Goal: Information Seeking & Learning: Find specific fact

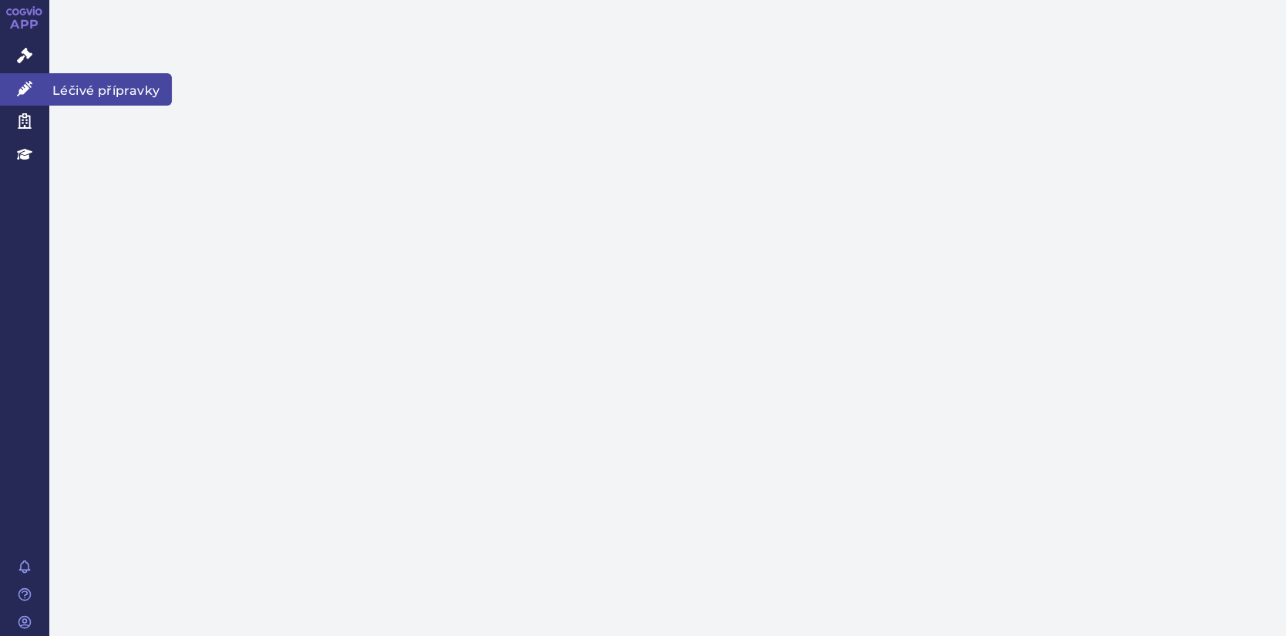
click at [28, 88] on icon at bounding box center [24, 88] width 15 height 15
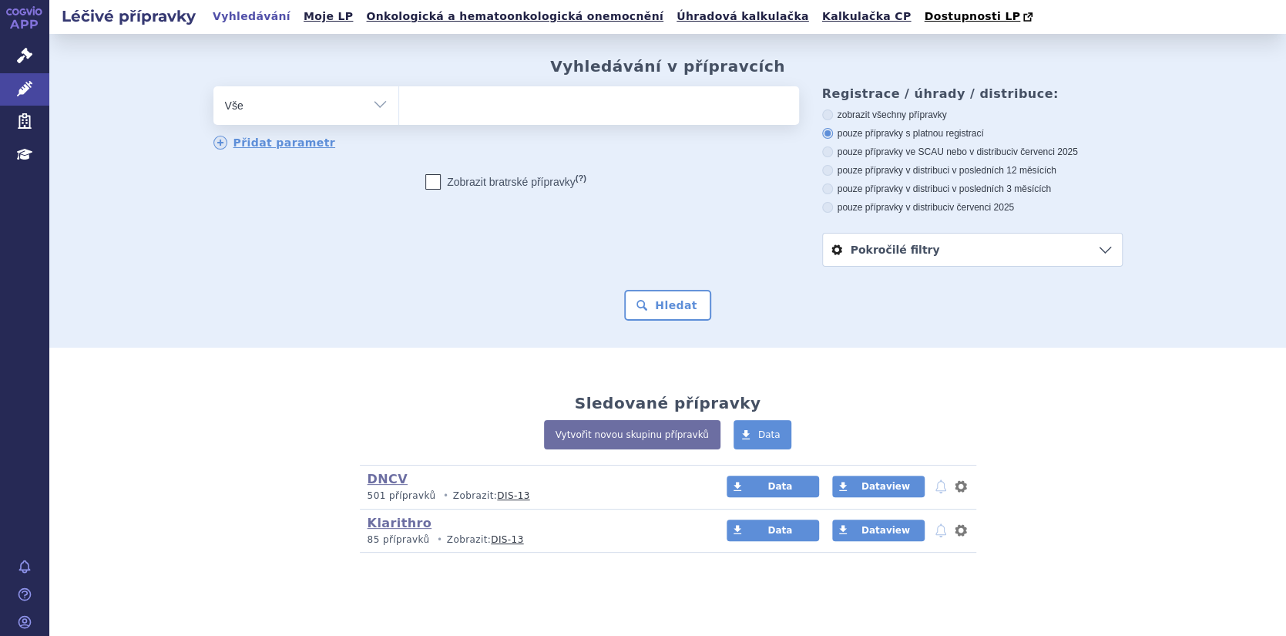
click at [479, 115] on ul at bounding box center [599, 102] width 400 height 32
click at [399, 115] on select at bounding box center [398, 105] width 1 height 39
paste input "F"
type input "F"
select select "F"
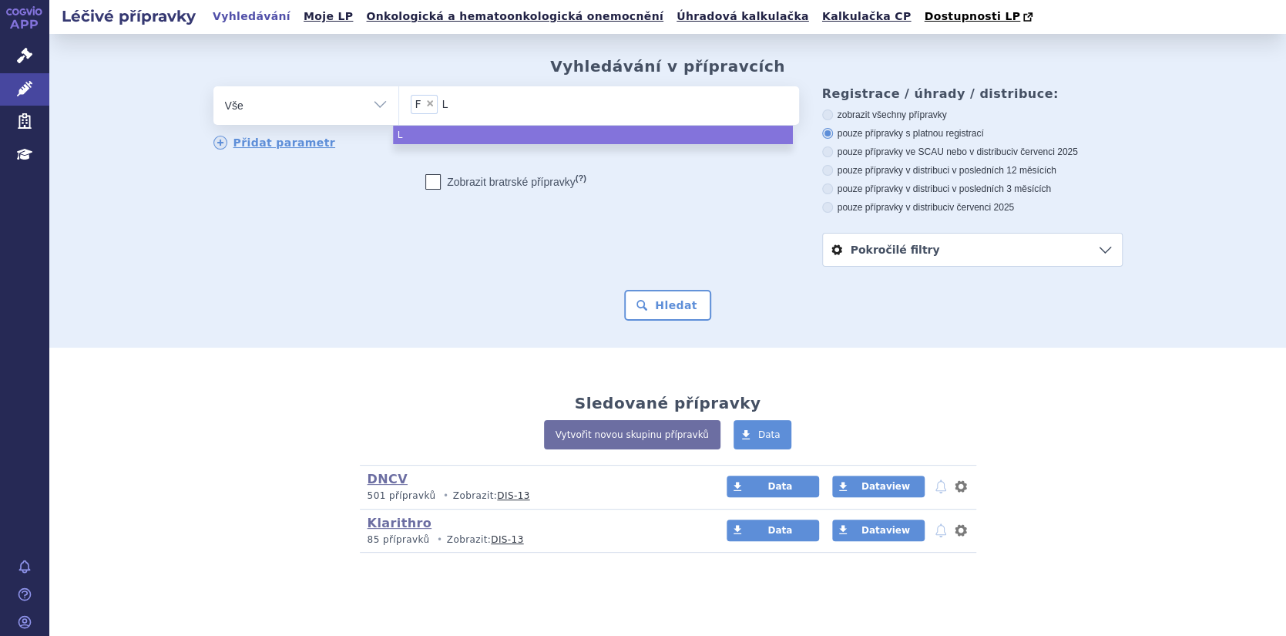
type input "LU"
type input "LUO"
type input "LUOR"
type input "LUORO"
type input "LUOROU"
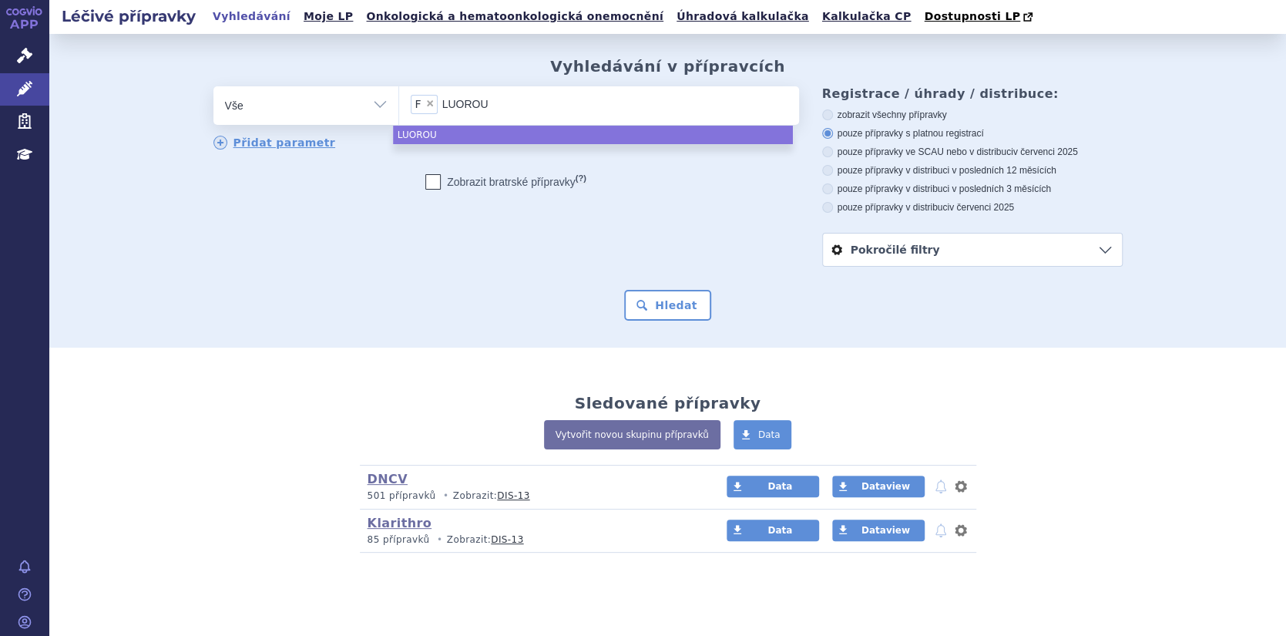
type input "LUOROUR"
type input "LUOROURA"
type input "LUOROURAC"
type input "LUOROURACI"
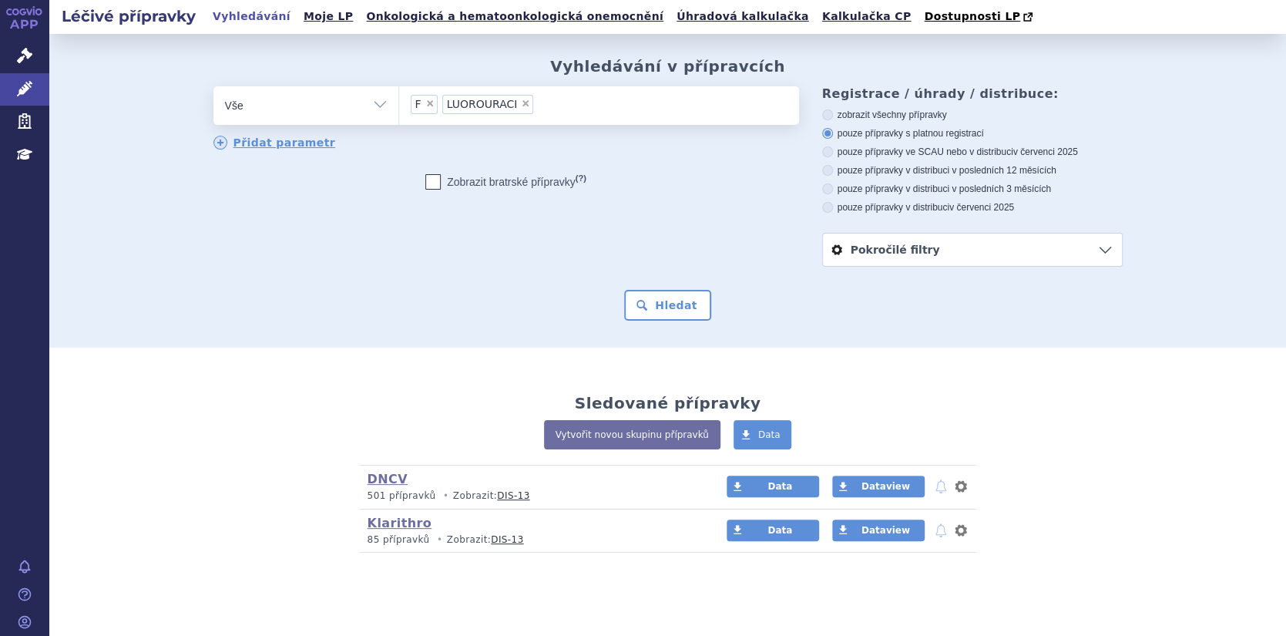
click at [505, 106] on li "× LUOROURACI" at bounding box center [488, 104] width 92 height 19
click at [399, 106] on select "F LUOROURACI" at bounding box center [398, 105] width 1 height 39
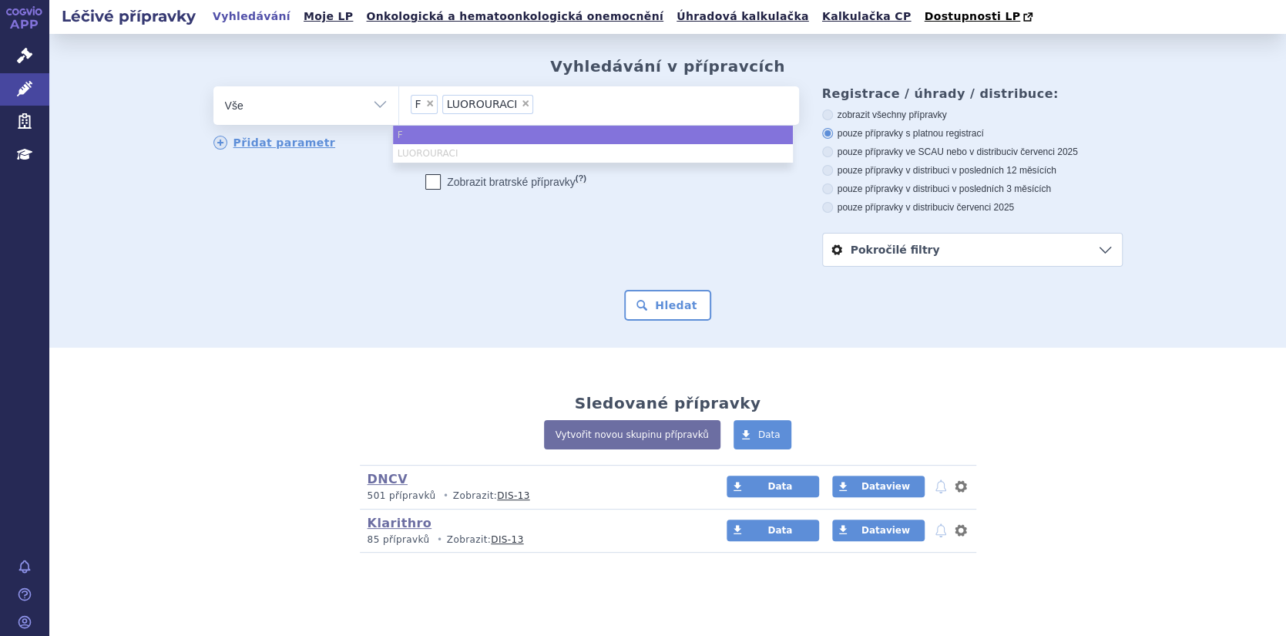
click at [431, 105] on ul "× F × LUOROURACI" at bounding box center [599, 103] width 400 height 34
click at [399, 105] on select "F LUOROURACI" at bounding box center [398, 105] width 1 height 39
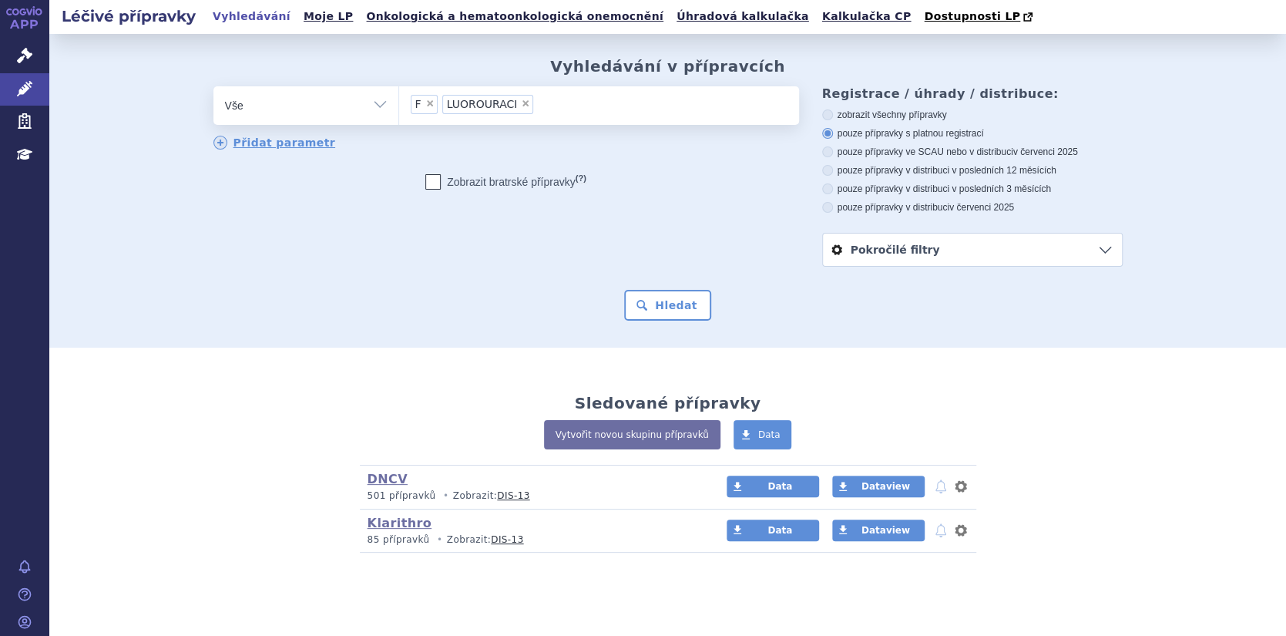
click at [426, 106] on span "×" at bounding box center [429, 103] width 9 height 9
click at [399, 106] on select "F LUOROURACI" at bounding box center [398, 105] width 1 height 39
select select "LUOROURACI"
click at [424, 105] on span "LUOROURACI" at bounding box center [450, 104] width 71 height 11
click at [399, 105] on select "F LUOROURACI" at bounding box center [398, 105] width 1 height 39
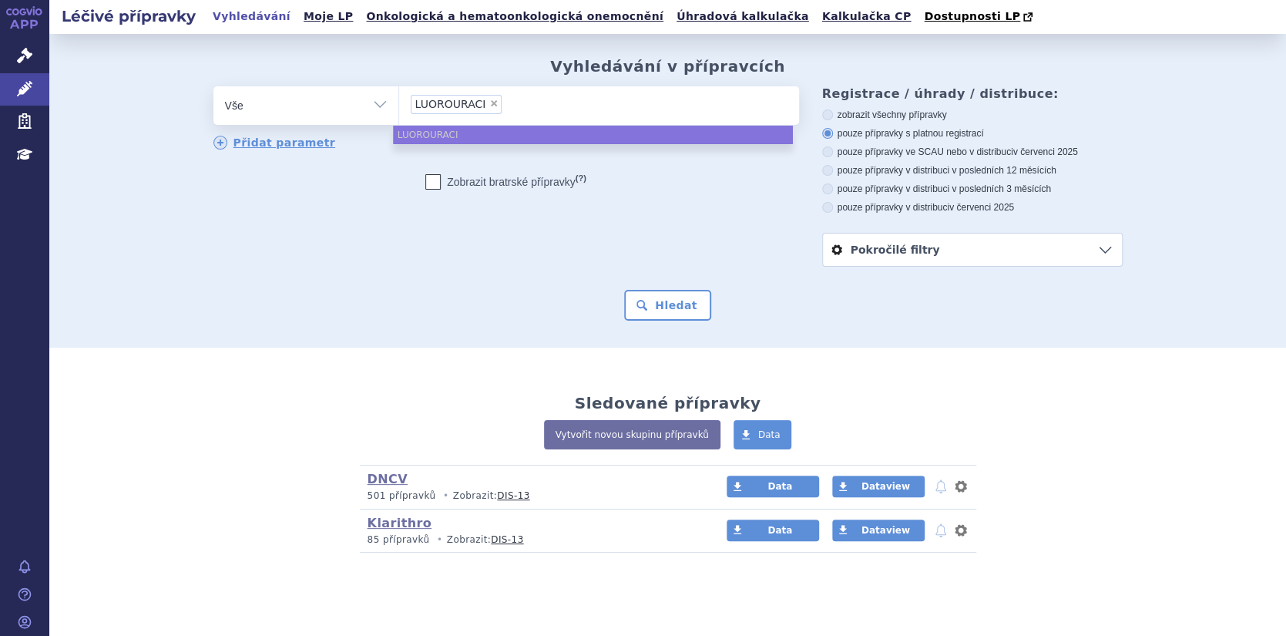
type input "LUOROURACI"
select select
type input "LUOROURAC"
type input "FLUOROURAC"
type input "FLUOROURACI"
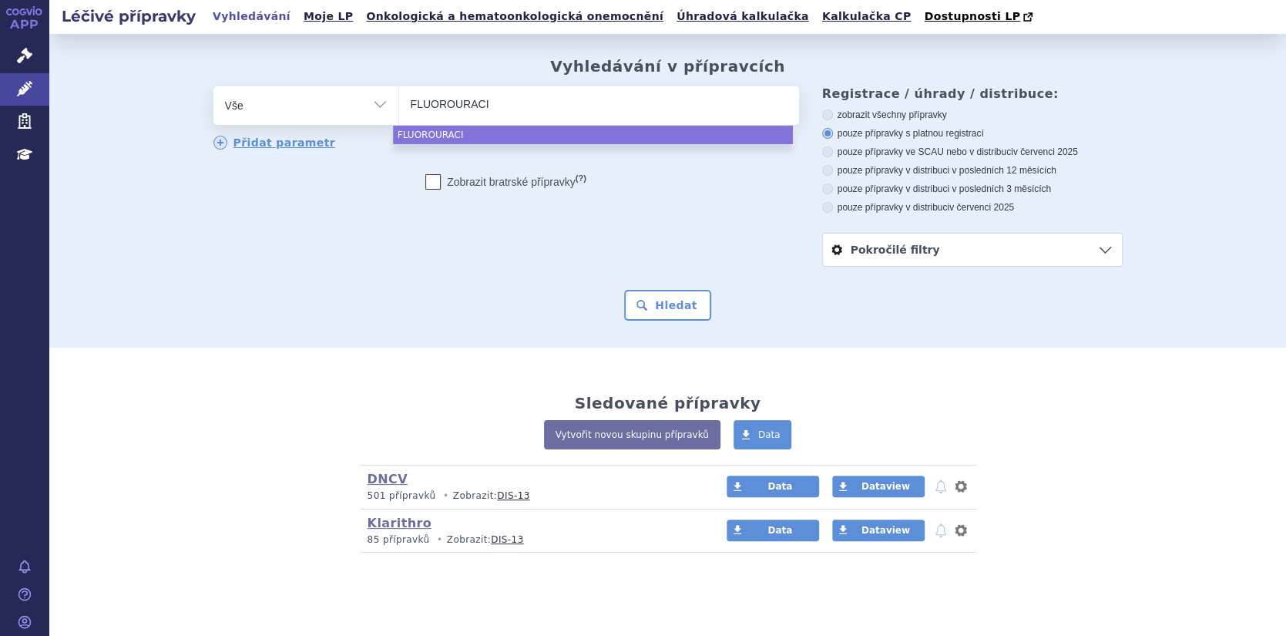
type input "FLUOROURACIL"
select select "FLUOROURACIL"
click at [651, 299] on button "Hledat" at bounding box center [667, 305] width 87 height 31
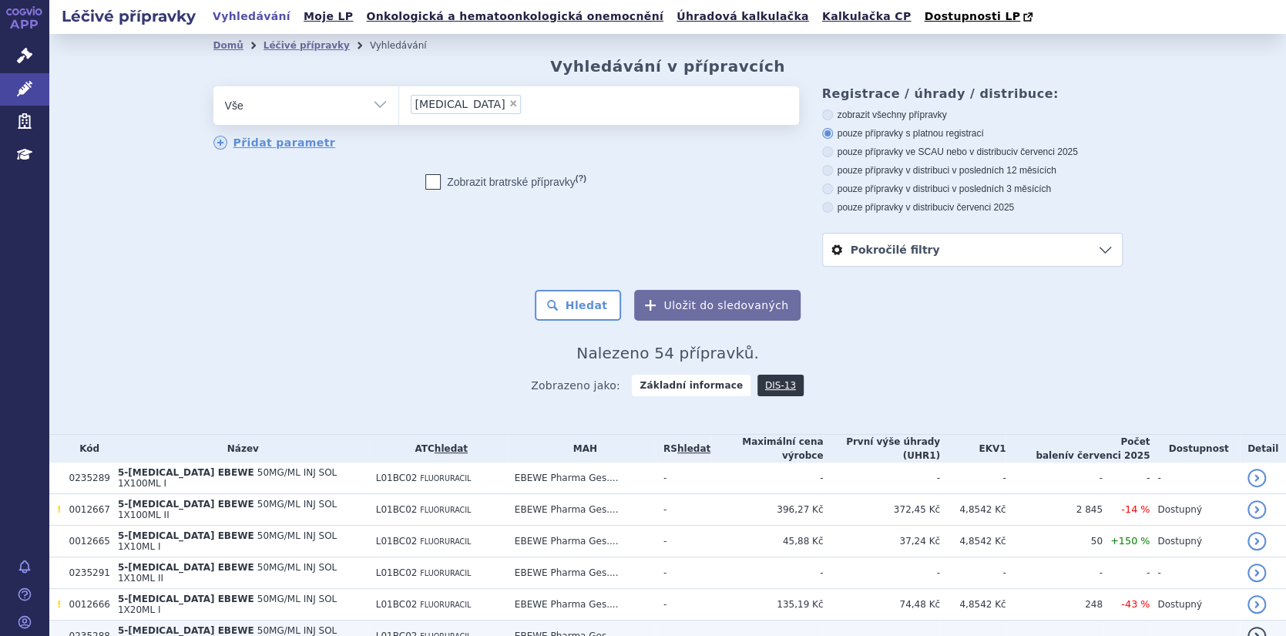
scroll to position [307, 0]
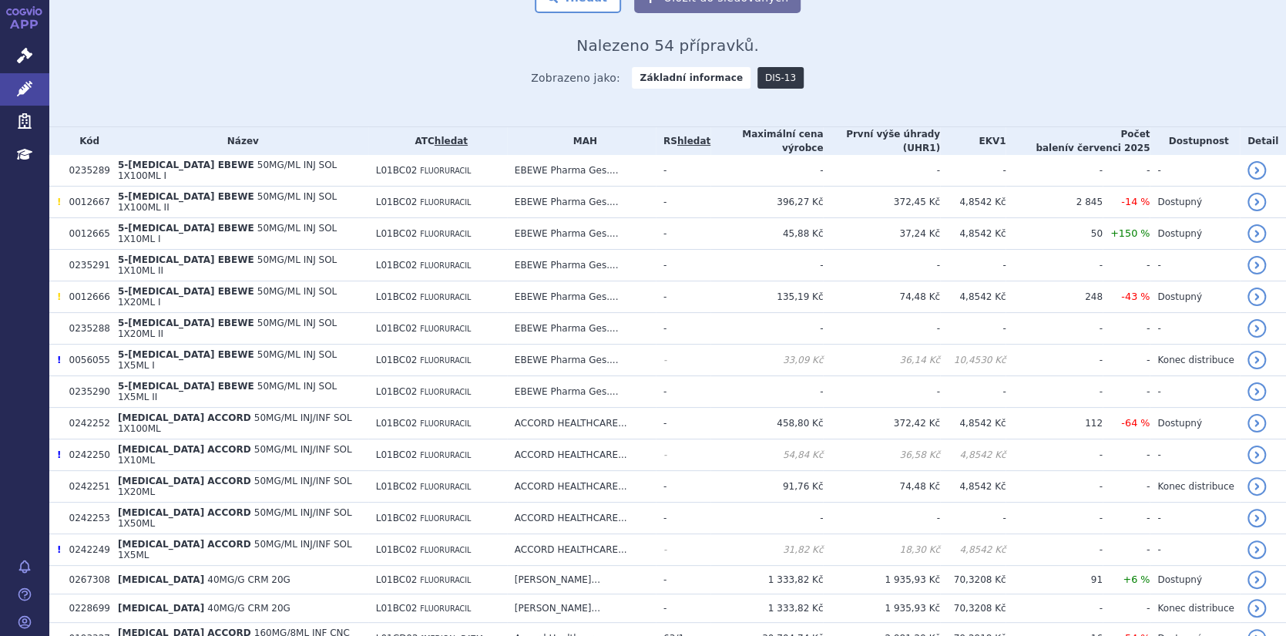
click at [763, 76] on link "DIS-13" at bounding box center [780, 78] width 46 height 22
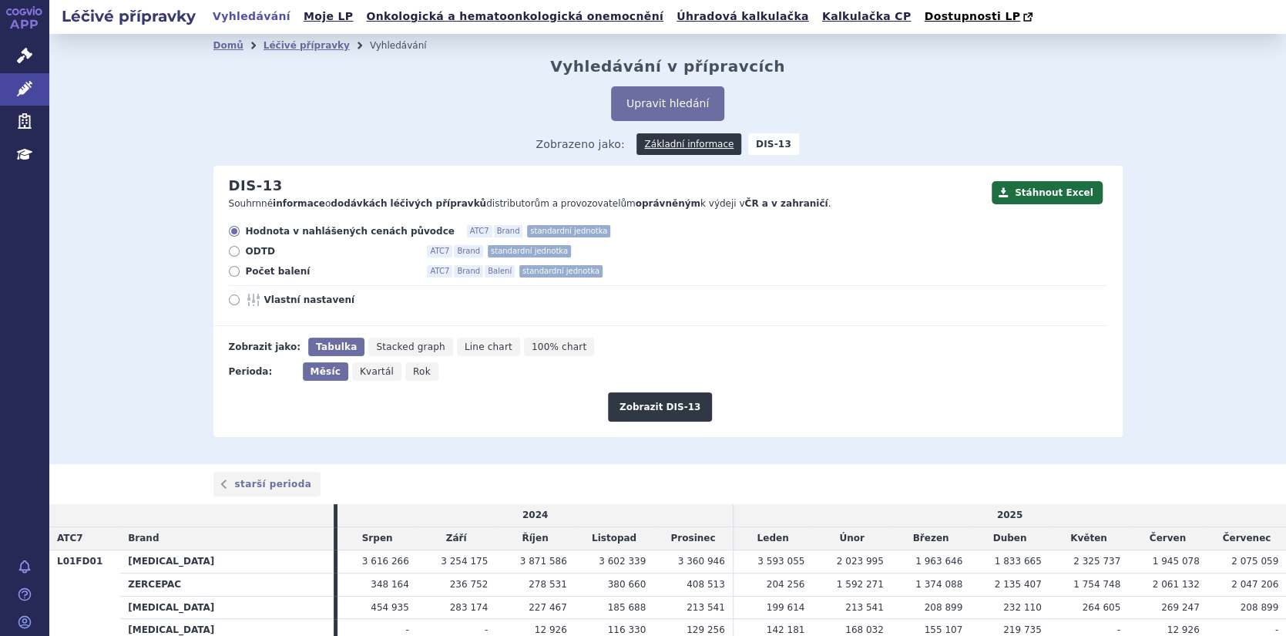
click at [231, 270] on icon at bounding box center [234, 271] width 11 height 11
click at [231, 270] on input "Počet balení ATC7 Brand Balení standardní jednotka" at bounding box center [235, 273] width 10 height 10
radio input "true"
click at [669, 408] on button "Zobrazit DIS-13" at bounding box center [660, 406] width 104 height 29
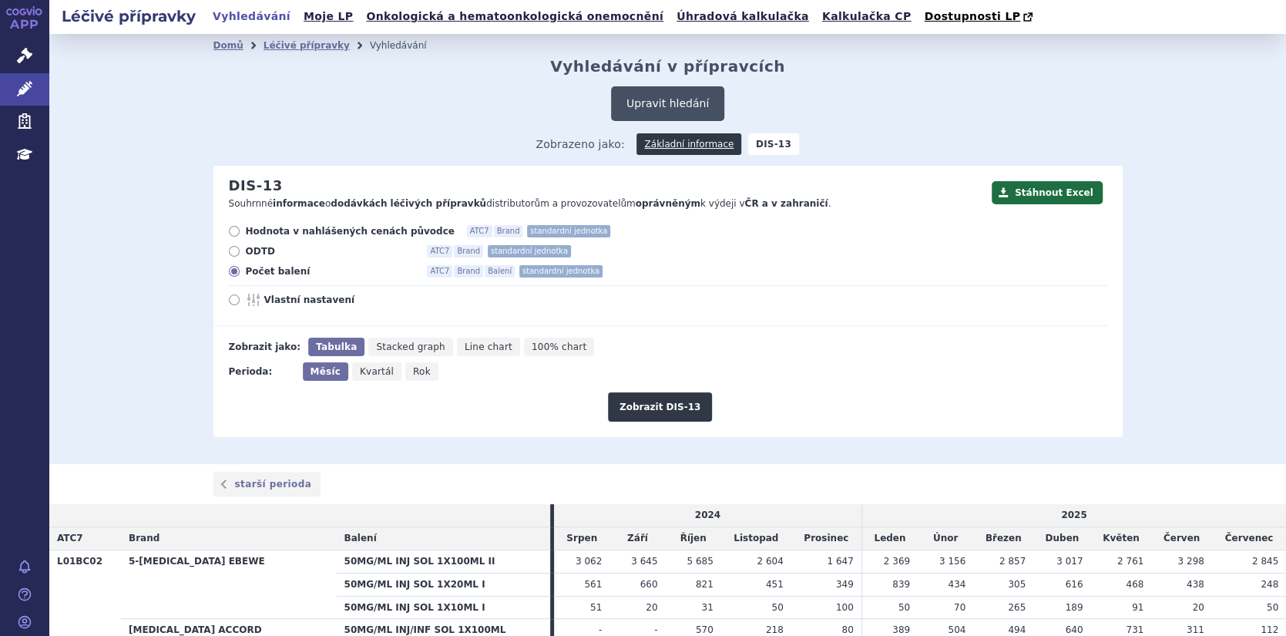
click at [671, 106] on button "Upravit hledání" at bounding box center [667, 103] width 113 height 35
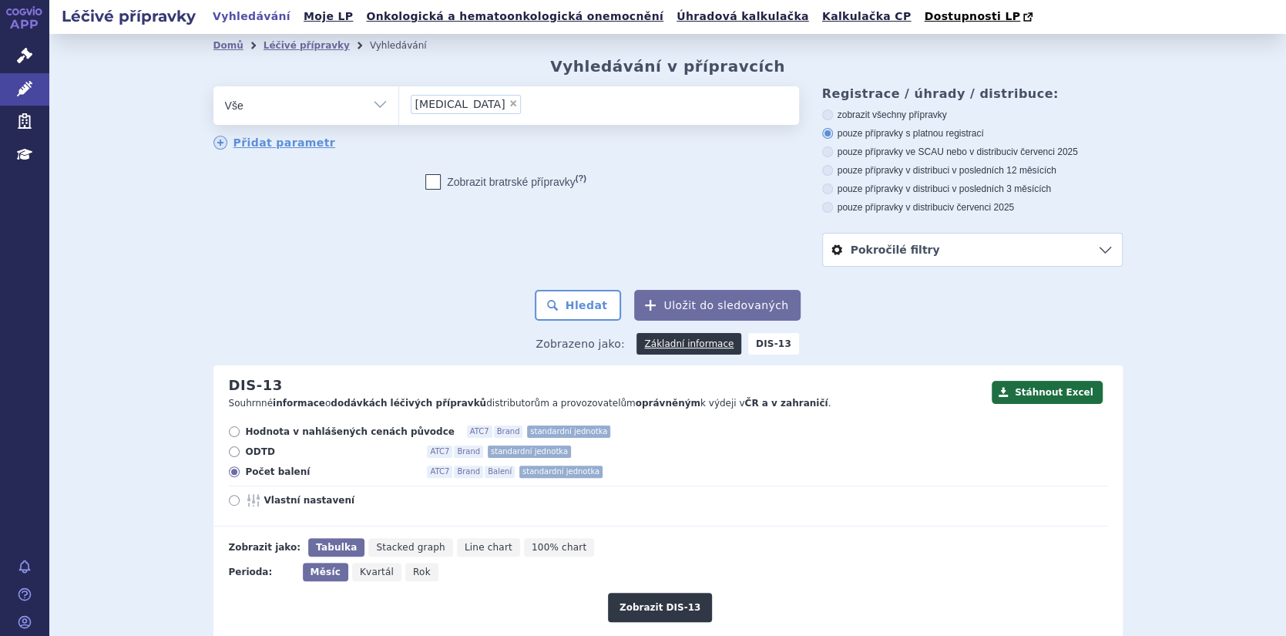
click at [508, 101] on span "×" at bounding box center [512, 103] width 9 height 9
click at [399, 101] on select "FLUOROURACIL" at bounding box center [398, 105] width 1 height 39
select select
type input "L01BC02"
select select "L01BC02"
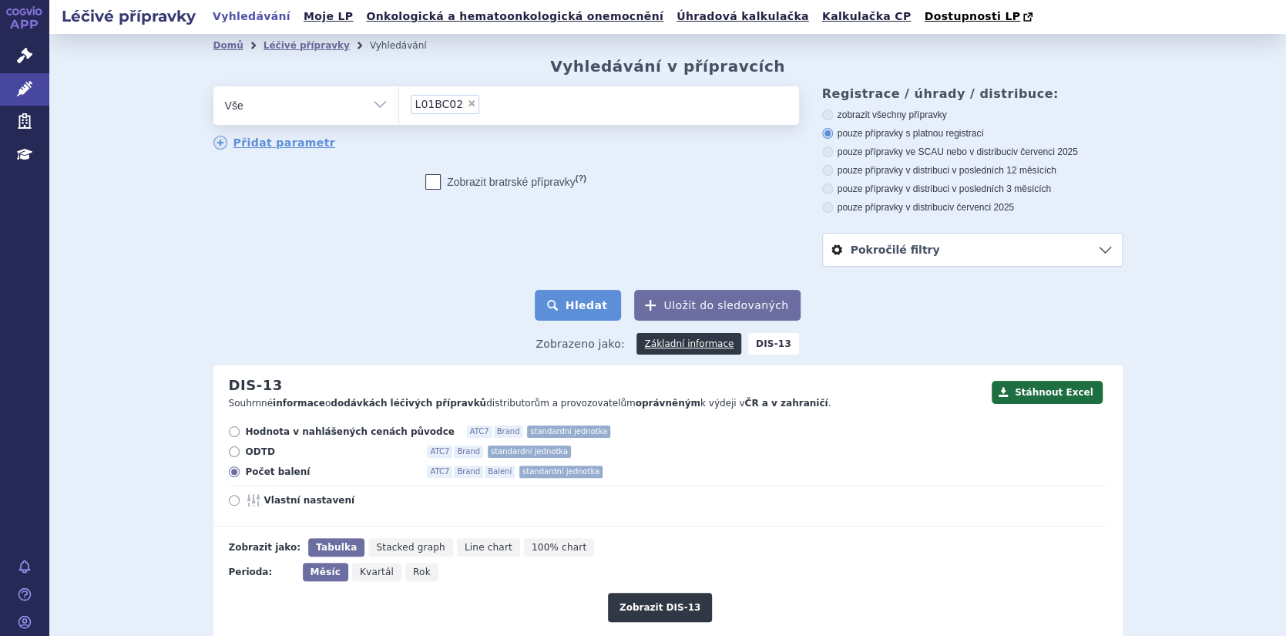
click at [597, 308] on button "Hledat" at bounding box center [578, 305] width 87 height 31
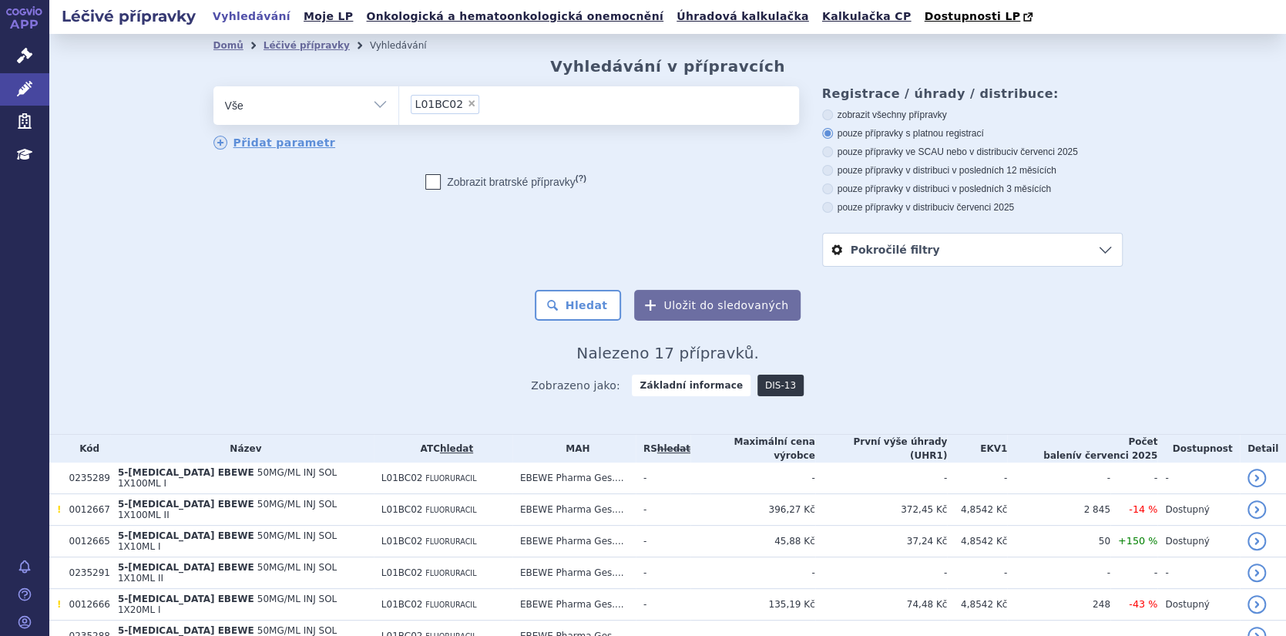
click at [760, 382] on link "DIS-13" at bounding box center [780, 385] width 46 height 22
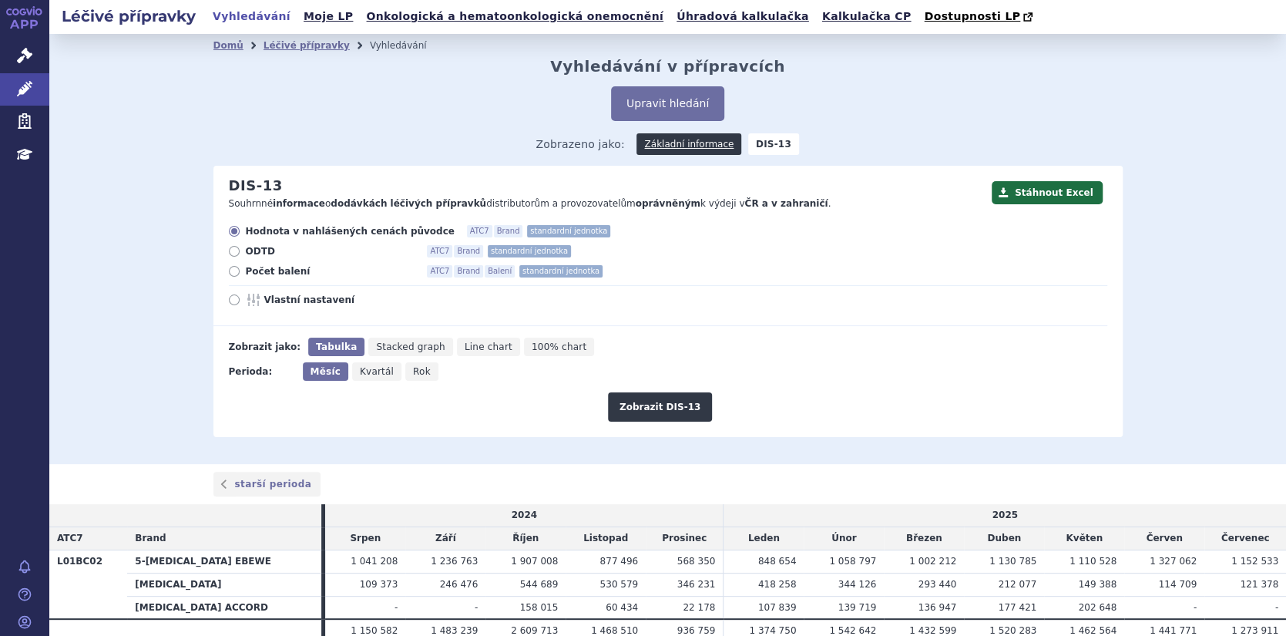
click at [229, 271] on icon at bounding box center [234, 271] width 11 height 11
click at [230, 271] on input "Počet balení ATC7 Brand Balení standardní jednotka" at bounding box center [235, 273] width 10 height 10
radio input "true"
click at [648, 417] on button "Zobrazit DIS-13" at bounding box center [660, 406] width 104 height 29
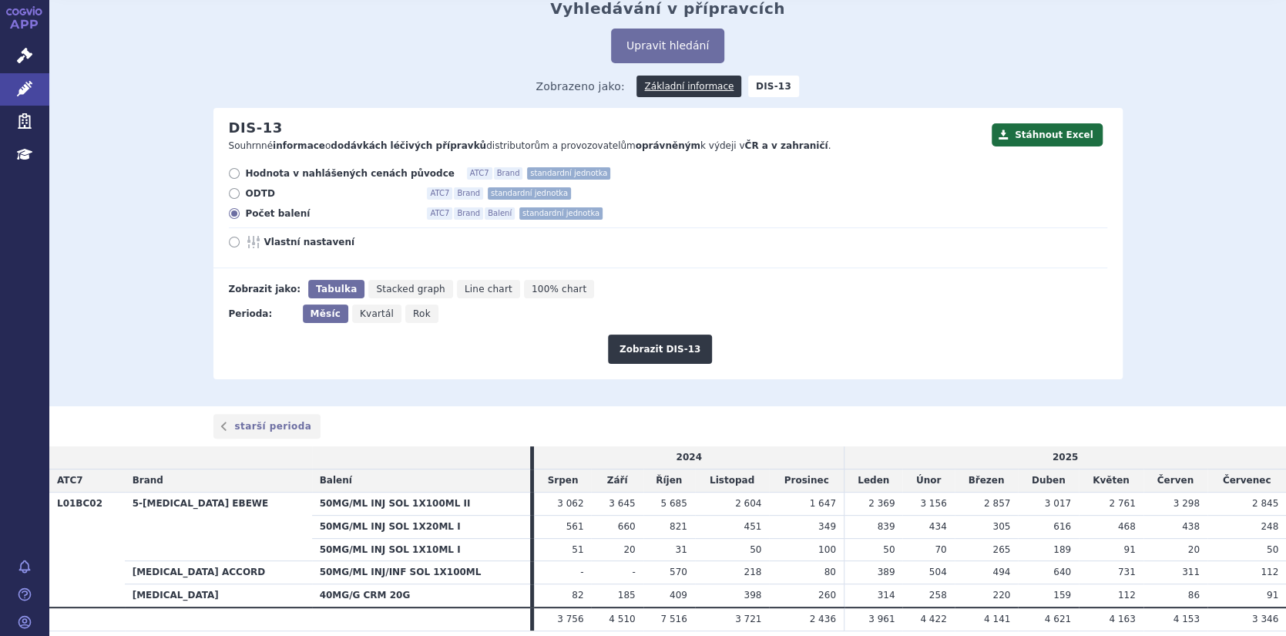
scroll to position [115, 0]
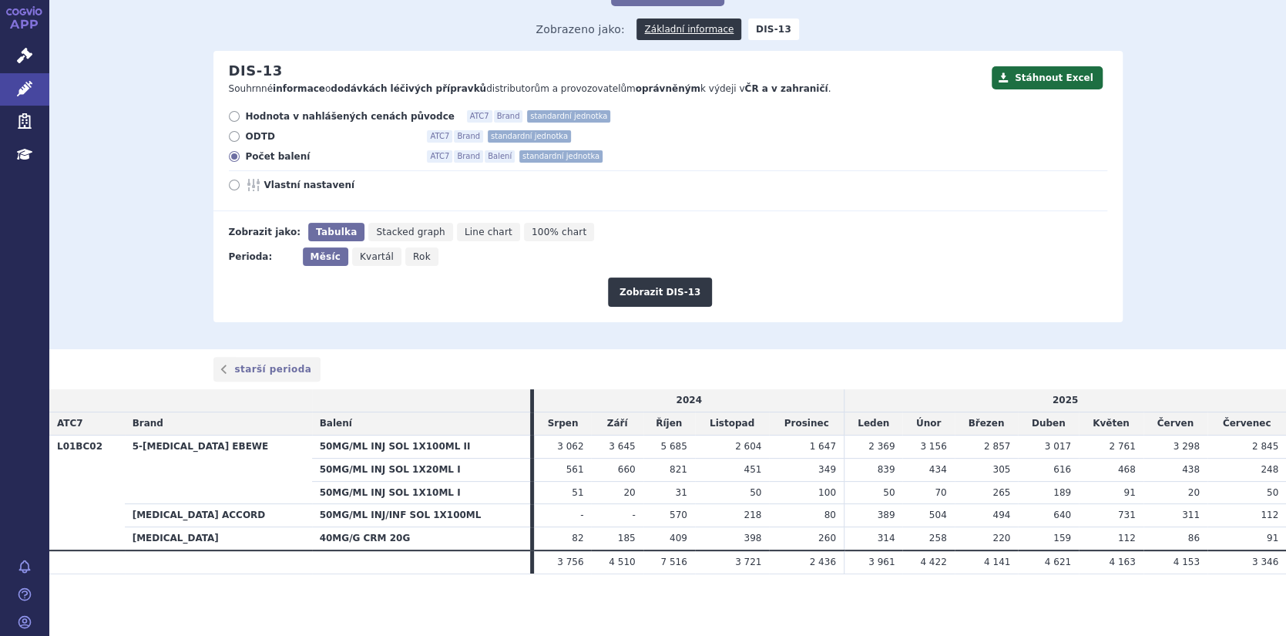
click at [202, 516] on th "[MEDICAL_DATA] ACCORD" at bounding box center [218, 515] width 187 height 23
click at [24, 86] on icon at bounding box center [24, 88] width 15 height 15
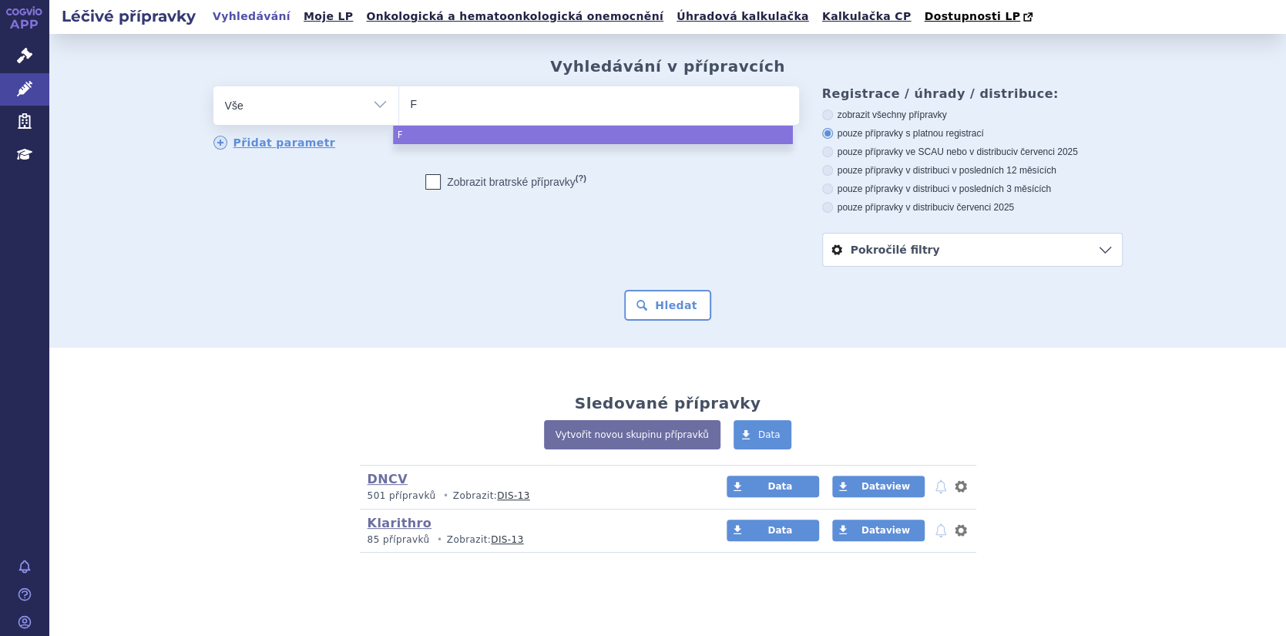
type input "FL"
type input "[MEDICAL_DATA]"
type input "FLUP"
type input "FLUPR"
type input "FLU"
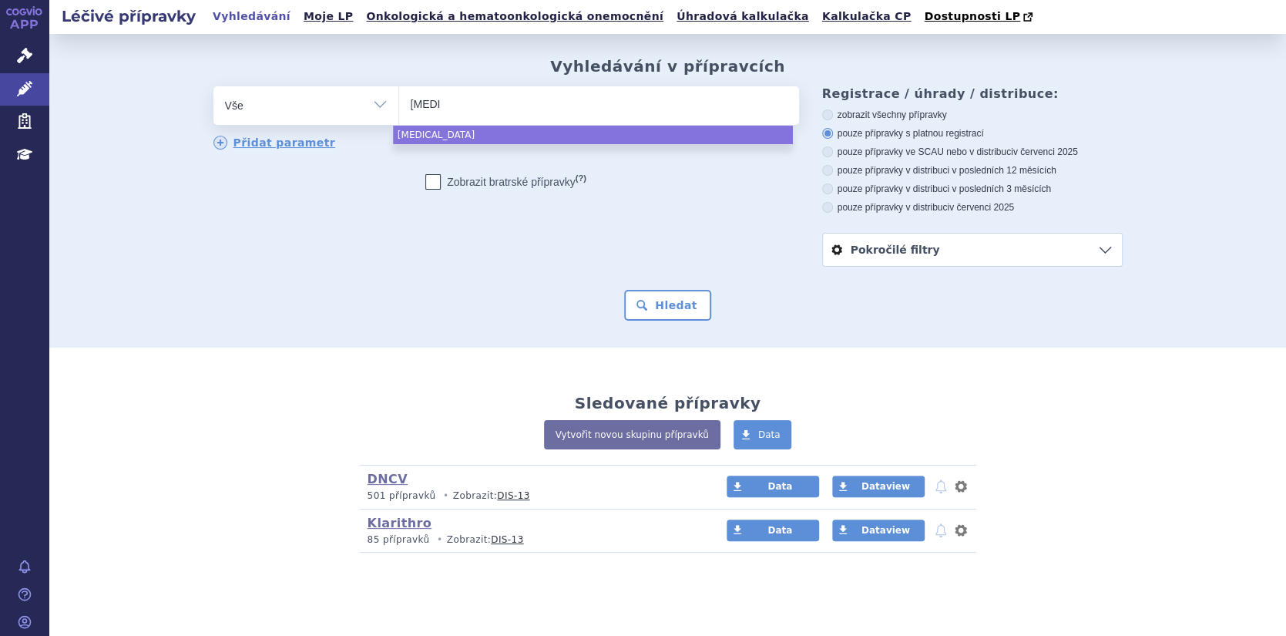
type input "FLUO"
type input "FLUOPR"
type input "FLUOPRU"
type input "FLUOPRUR"
type input "FLUOPRURA"
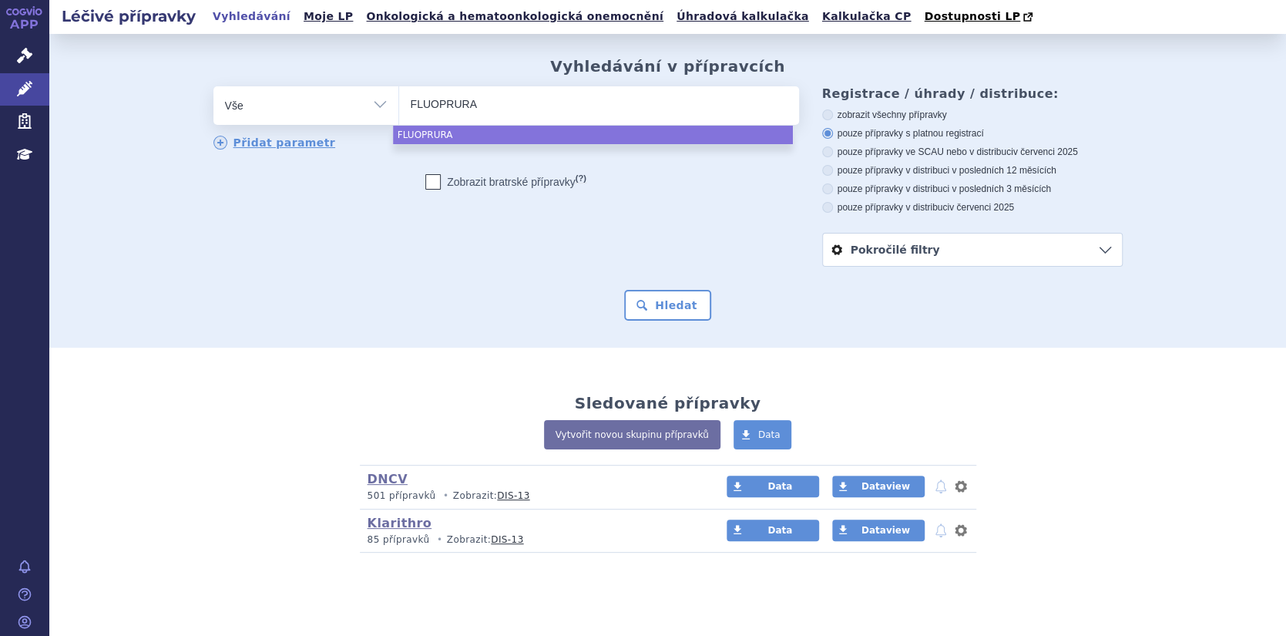
type input "FLUOPRURAC"
type input "FLUOPRURACI"
type input "FLUOPRURACIL"
type input "FLUOPRURACIL A"
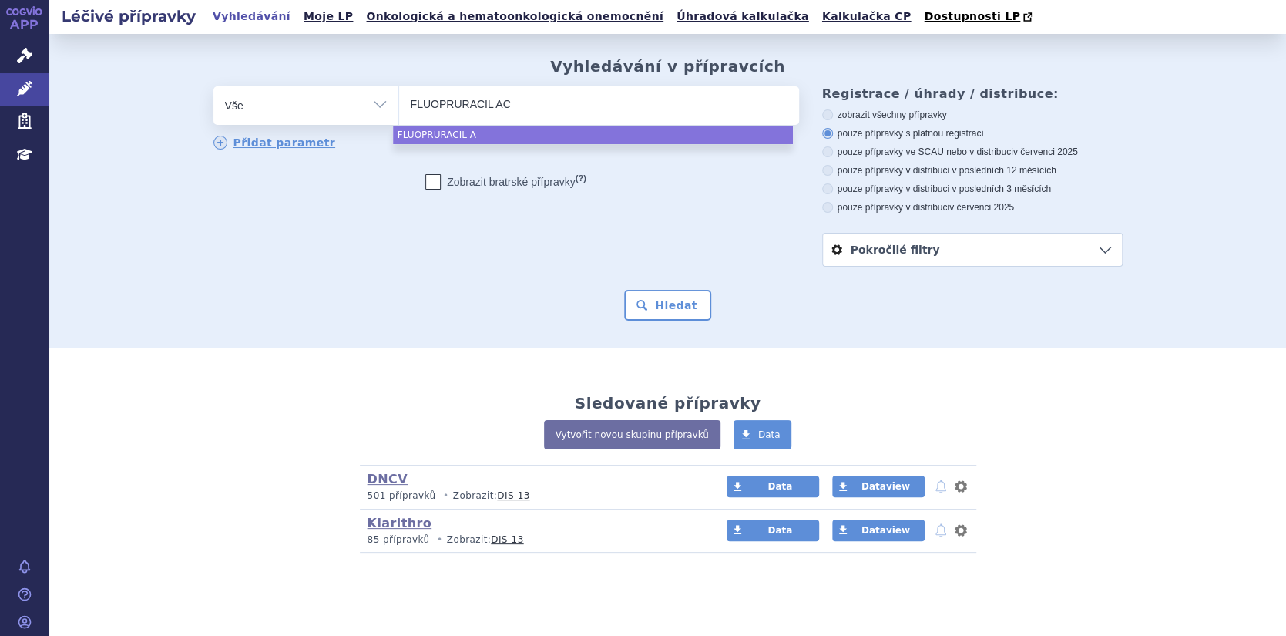
type input "FLUOPRURACIL ACC"
type input "FLUOPRURACIL ACCO"
type input "FLUOPRURACIL ACCOR"
type input "FLUOPRURACIL ACCORG"
type input "FLUOPRURACIL ACCOR"
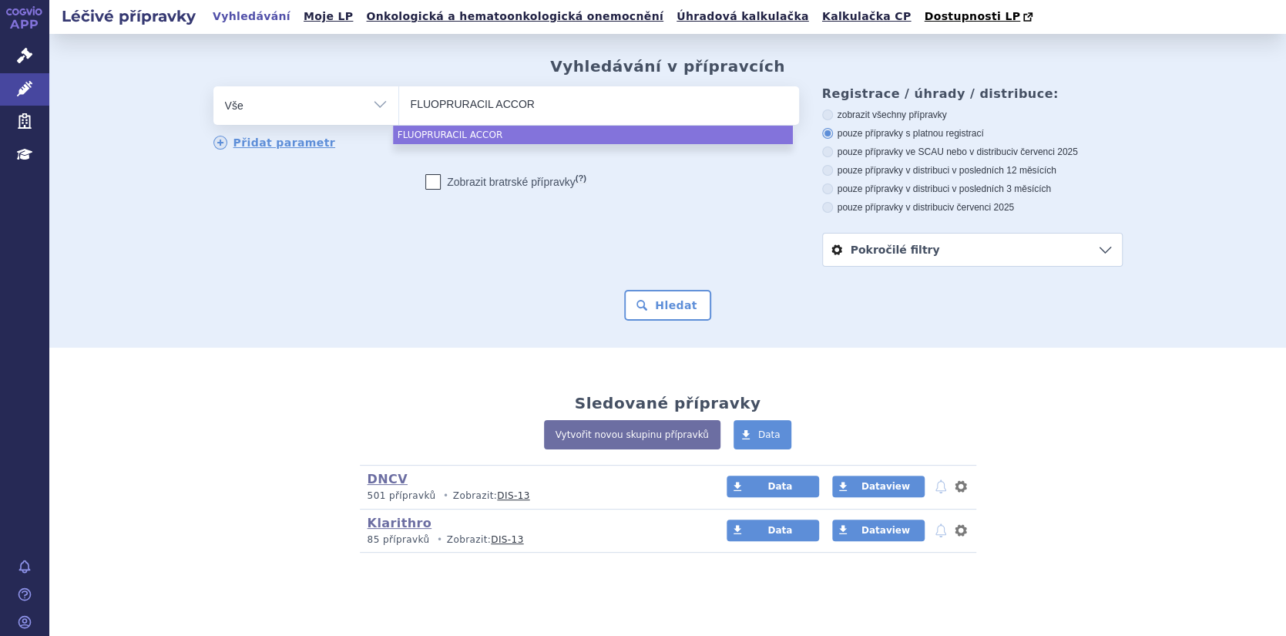
type input "FLUOPRURACIL ACCORD"
click at [438, 103] on input "FLUOPRURACIL ACCORD" at bounding box center [492, 103] width 162 height 19
select select "FLUOPRURACIL ACCORD"
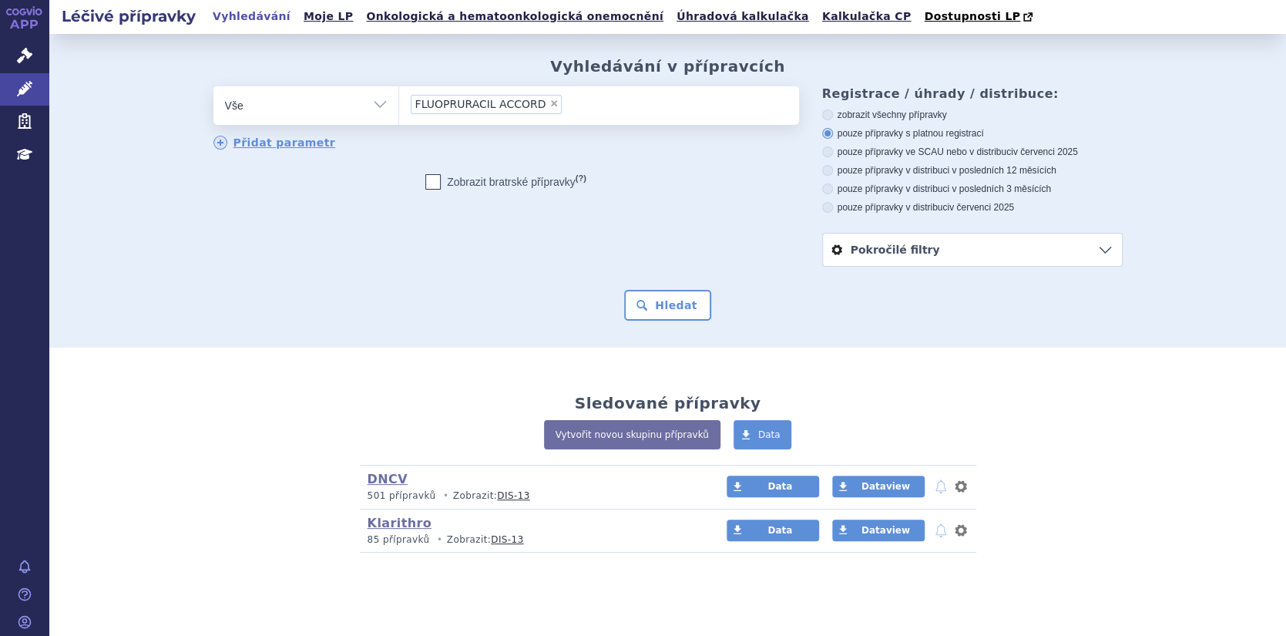
click at [549, 103] on span "×" at bounding box center [553, 103] width 9 height 9
click at [399, 103] on select "FLUOPRURACIL ACCORD" at bounding box center [398, 105] width 1 height 39
select select
type input "F"
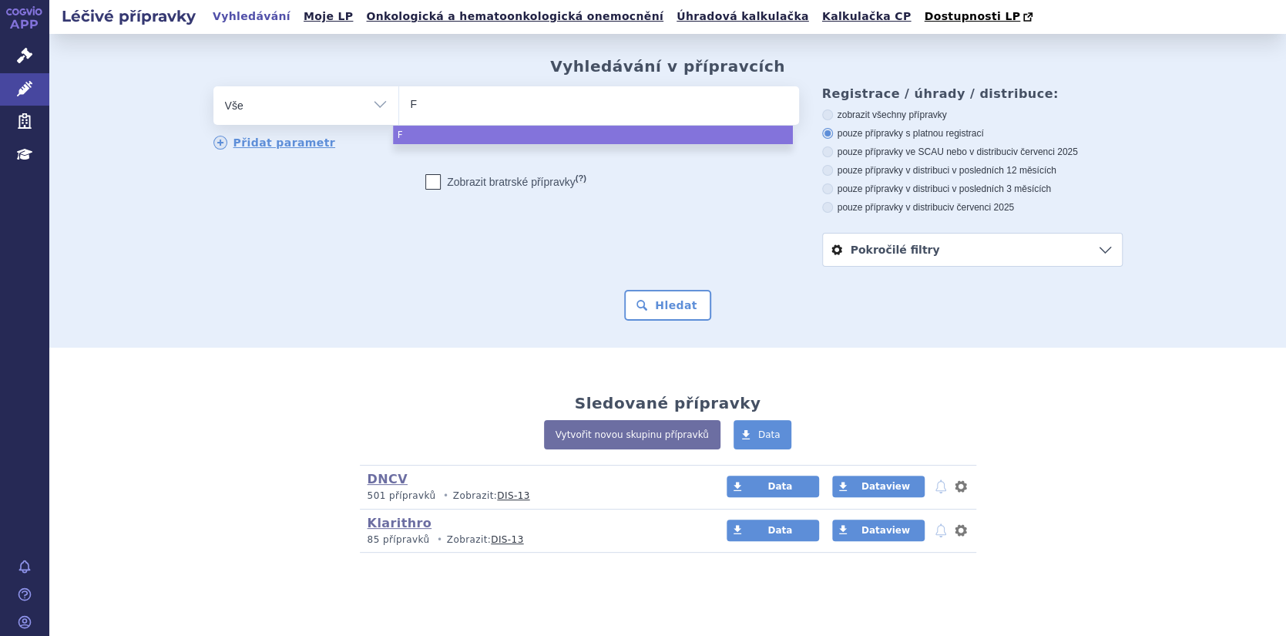
type input "FL"
type input "FLU"
type input "FLUOR"
type input "FLUORO"
type input "FLUOROU"
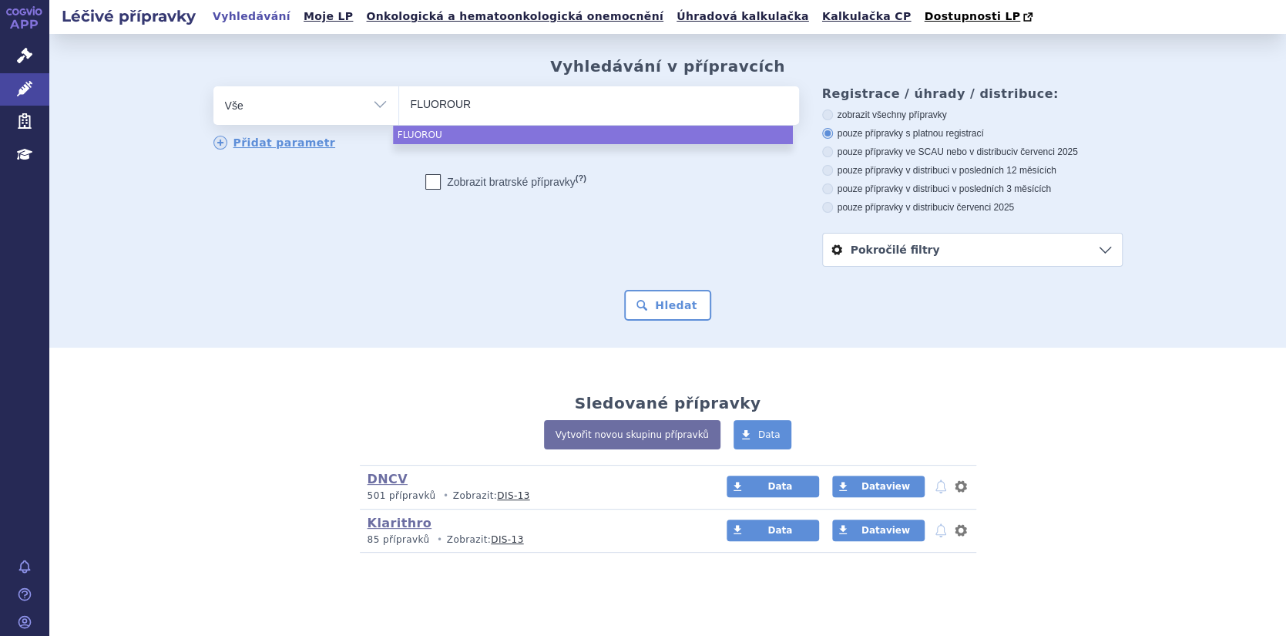
type input "FLUOROURA"
type input "FLUOROURAC"
type input "FLUOROURACI"
type input "FLUOROURACIL"
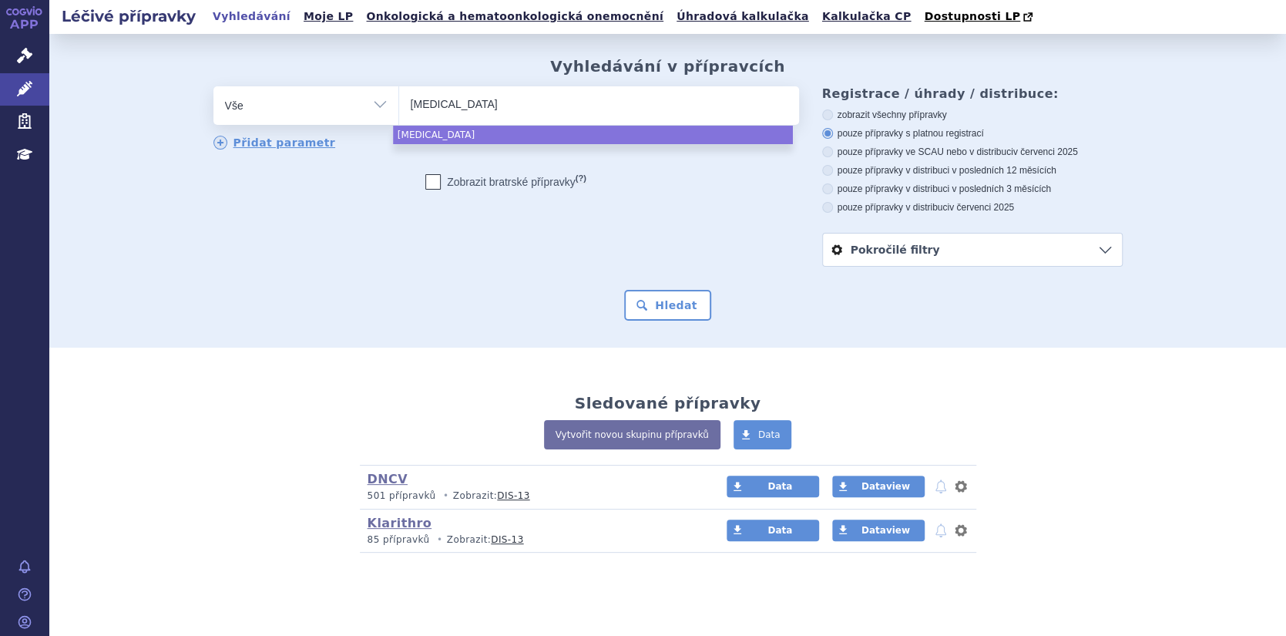
type input "FLUOROURACIL A"
type input "FLUOROURACIL AC"
type input "FLUOROURACIL ACC"
type input "FLUOROURACIL ACCO"
type input "FLUOROURACIL ACCOR"
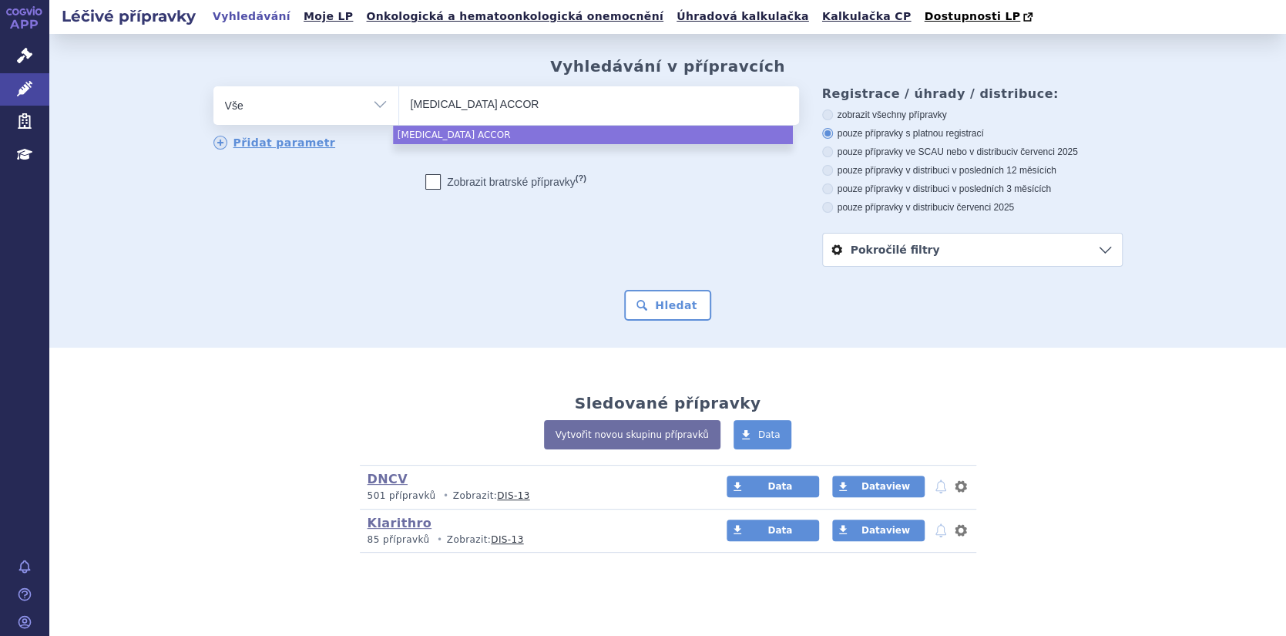
type input "[MEDICAL_DATA] ACCORD"
select select "[MEDICAL_DATA] ACCORD"
click at [673, 307] on button "Hledat" at bounding box center [667, 305] width 87 height 31
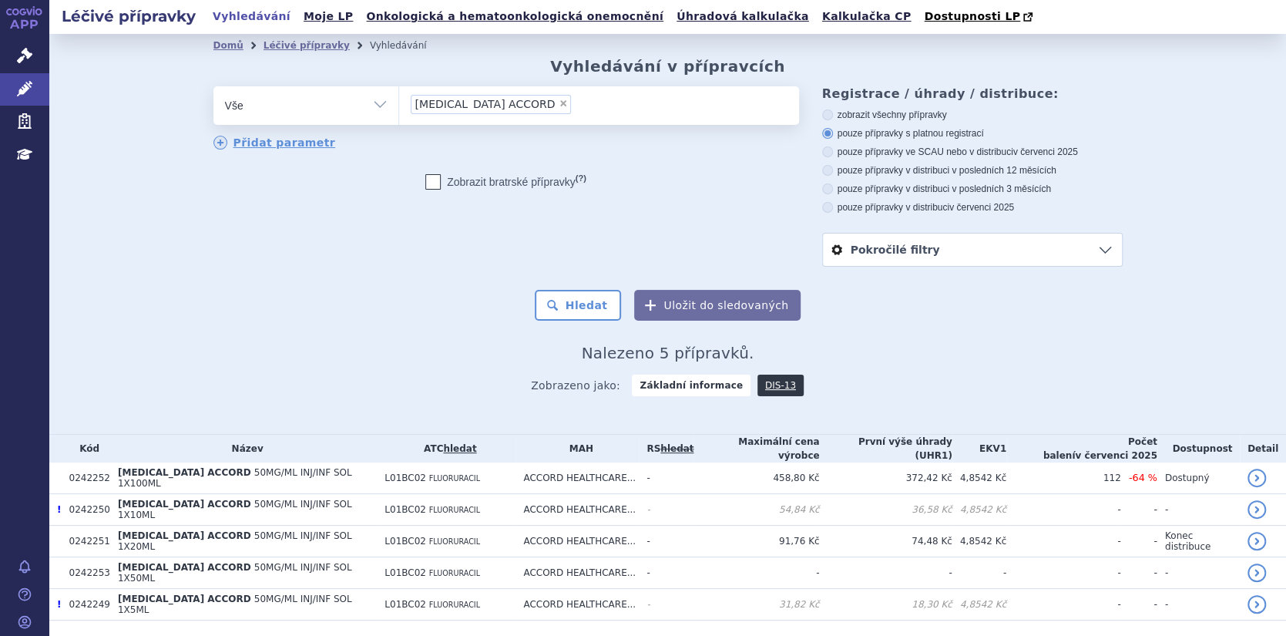
scroll to position [26, 0]
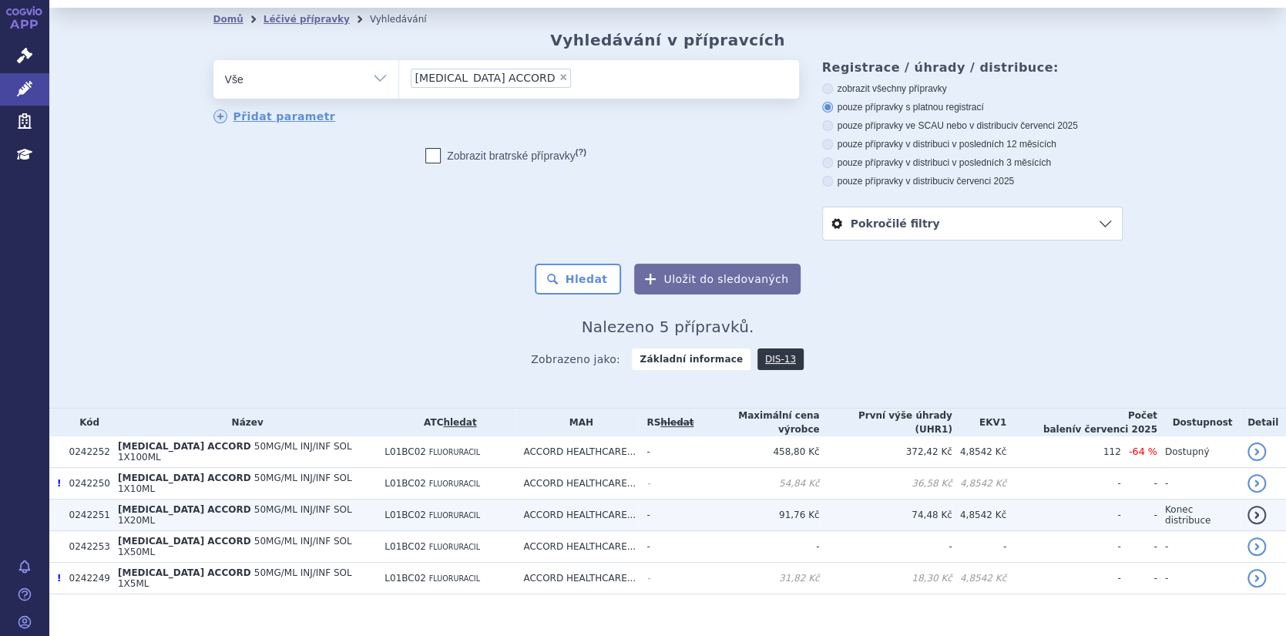
click at [1248, 505] on link "detail" at bounding box center [1256, 514] width 18 height 18
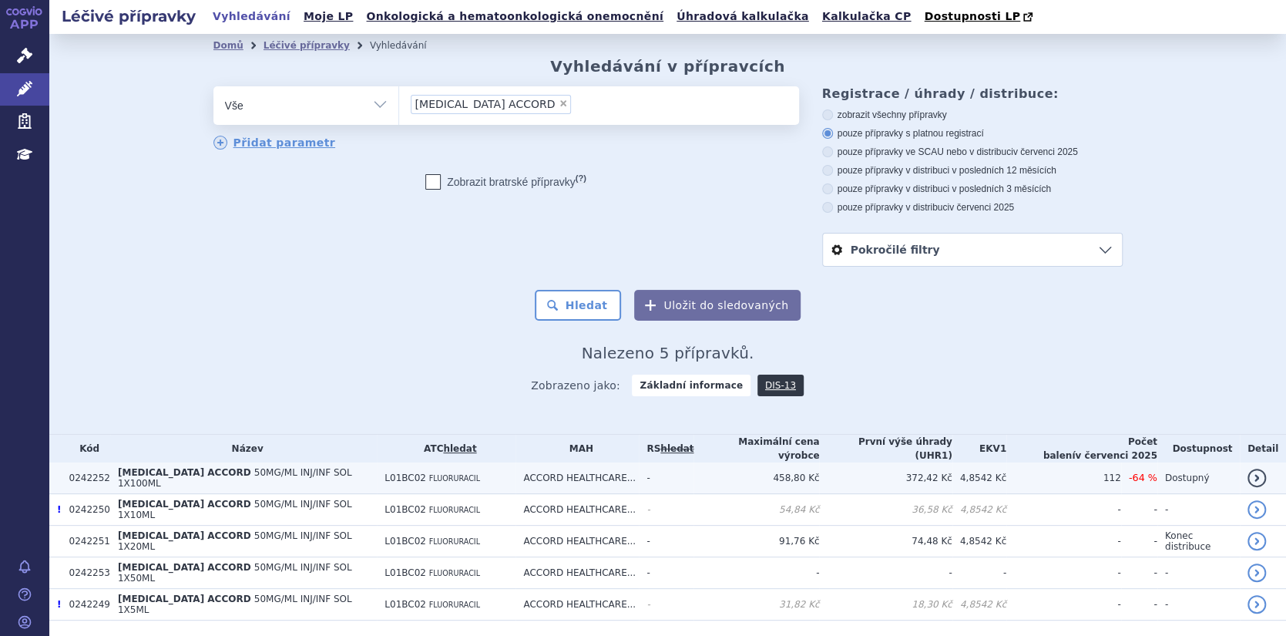
click at [1247, 471] on link "detail" at bounding box center [1256, 477] width 18 height 18
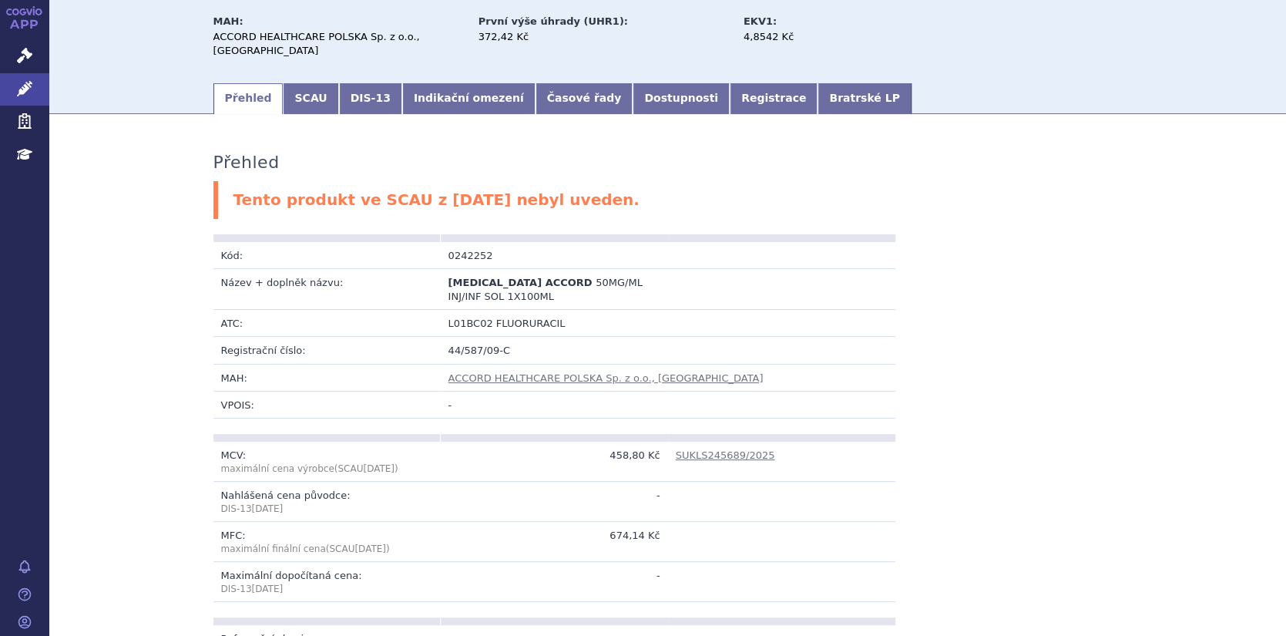
scroll to position [65, 0]
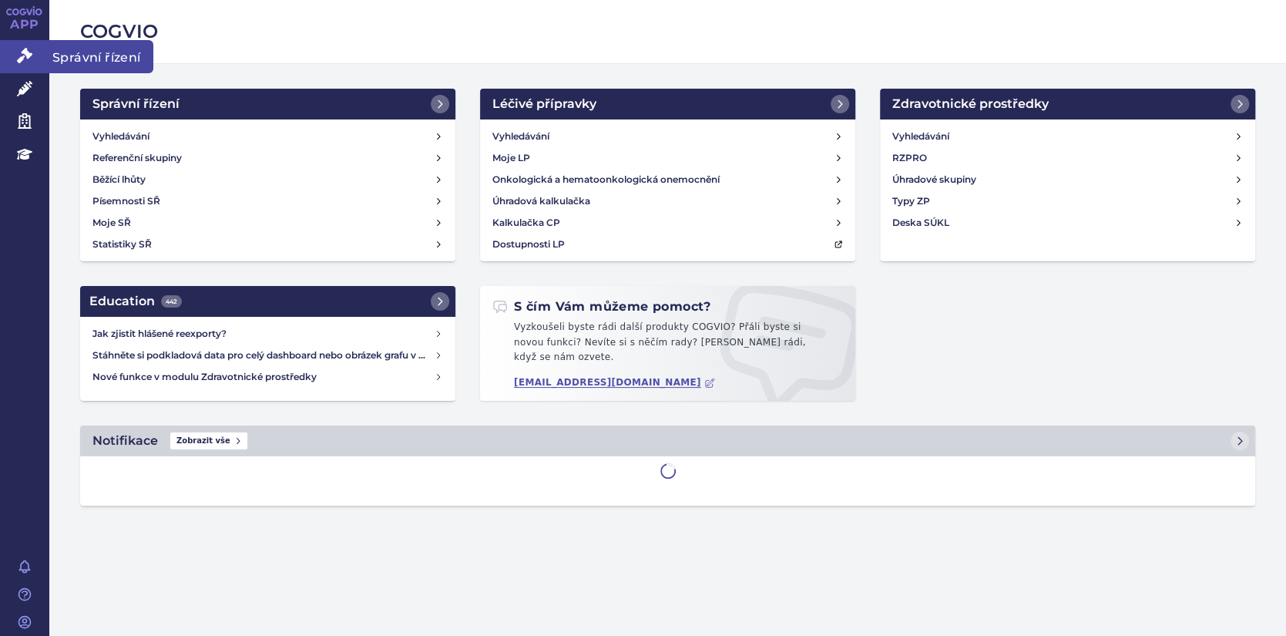
click at [25, 59] on icon at bounding box center [24, 55] width 15 height 15
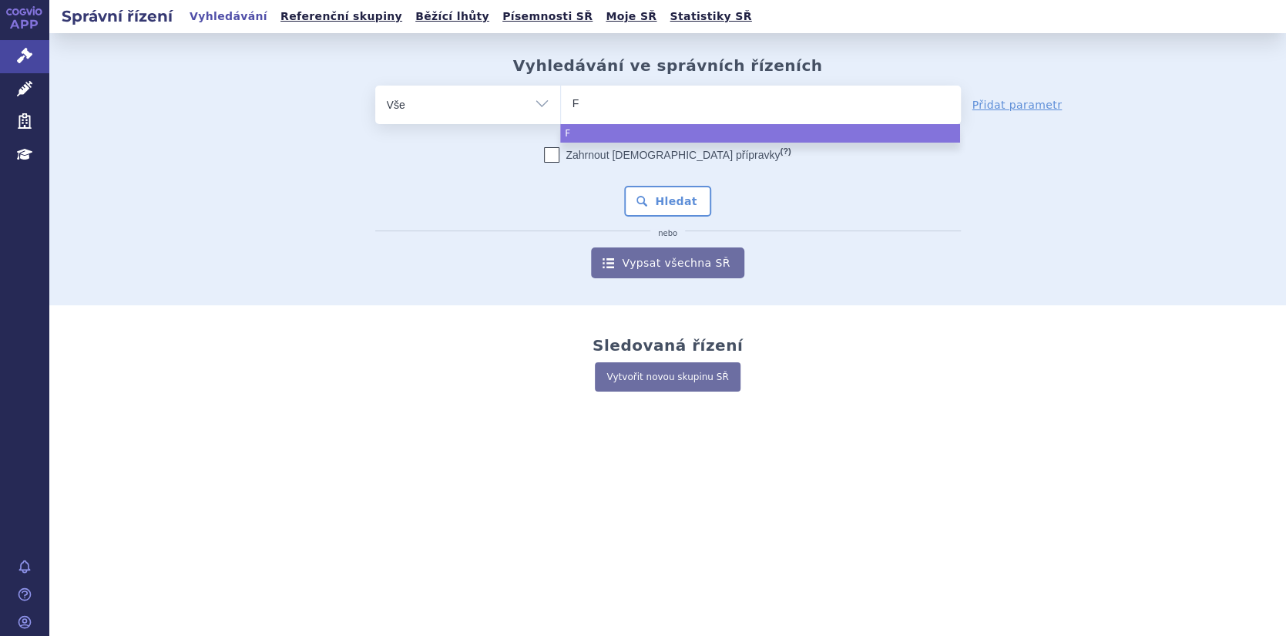
type input "FL"
type input "FLU"
type input "FLUO"
type input "FLUOR"
type input "FLUORO"
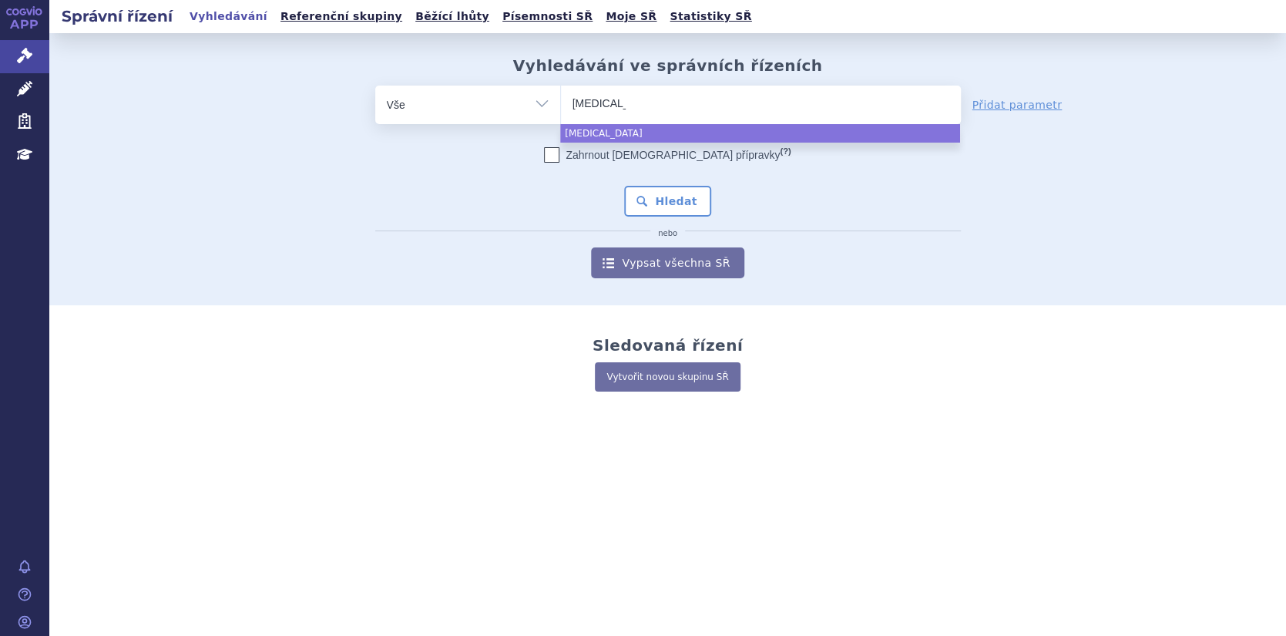
type input "FLUOROU"
type input "FLUOROURA"
type input "FLUOROURAC"
type input "FLUOROURACI"
type input "FLUOROURACIL"
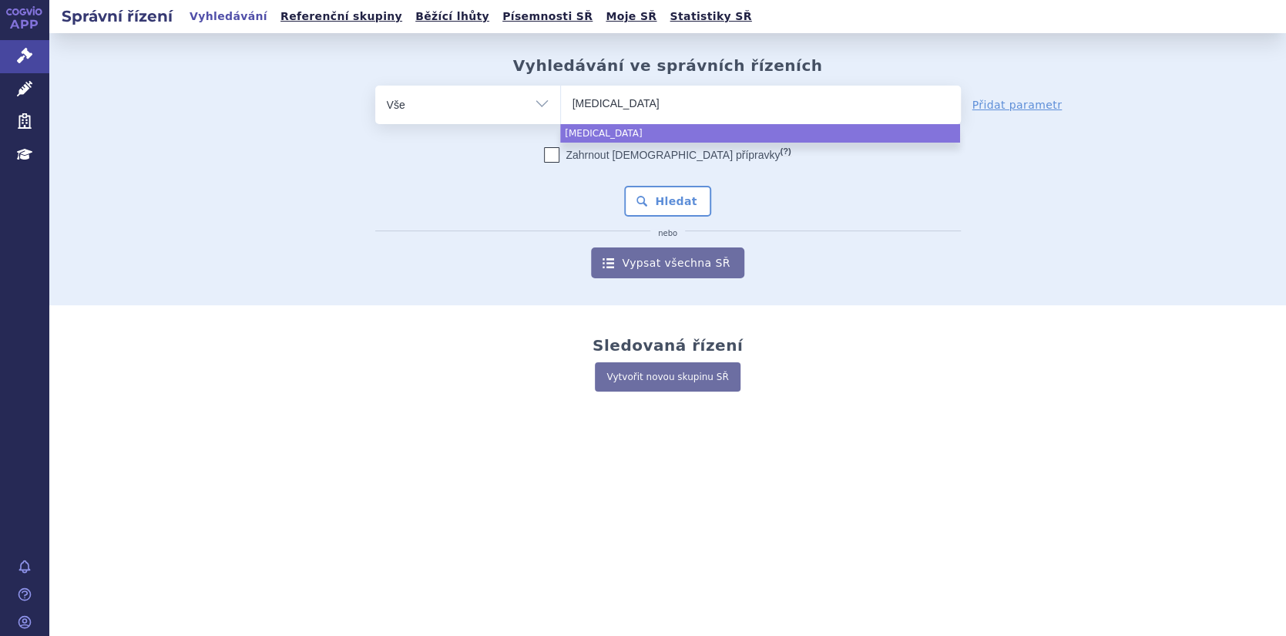
type input "FLUOROURACIL"
type input "FLUOROURACIL A"
type input "FLUOROURACIL AC"
type input "FLUOROURACIL ACCO"
type input "FLUOROURACIL ACCOR"
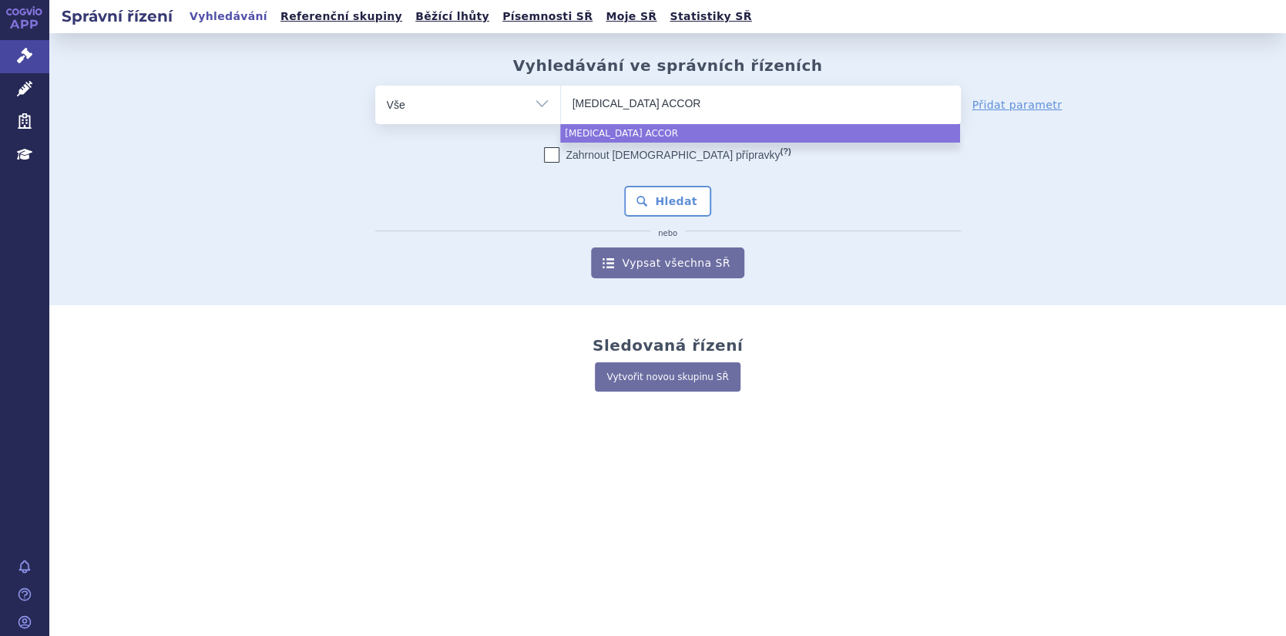
type input "[MEDICAL_DATA] ACCORD"
select select "[MEDICAL_DATA] ACCORD"
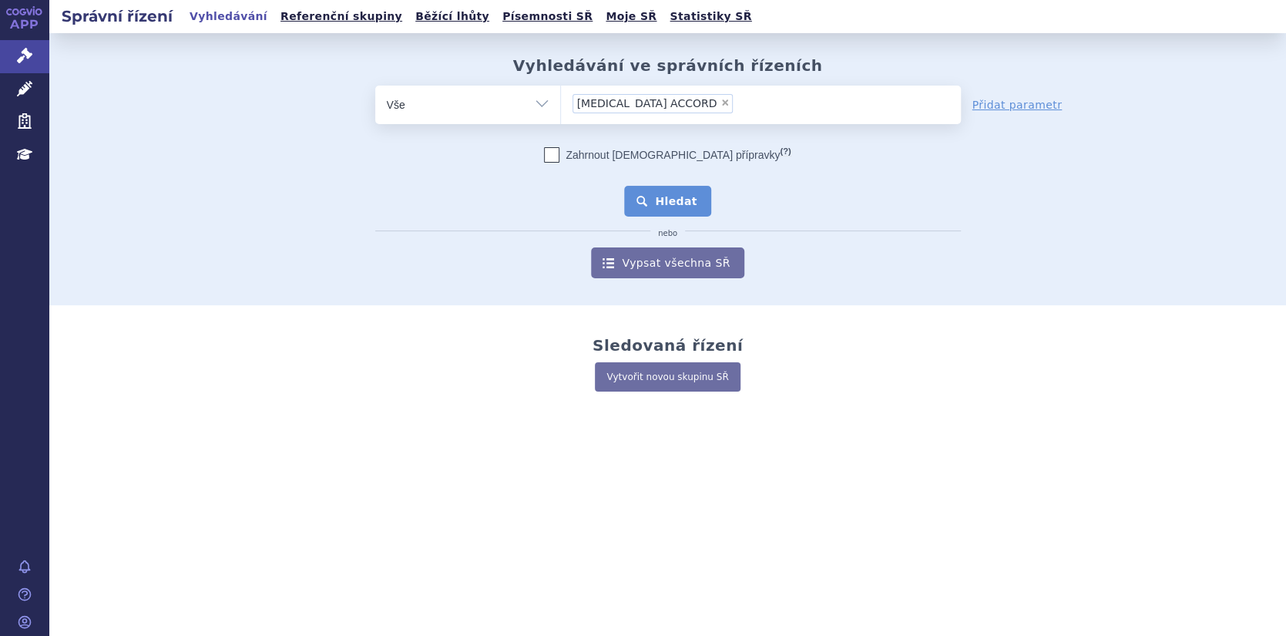
click at [669, 207] on button "Hledat" at bounding box center [667, 201] width 87 height 31
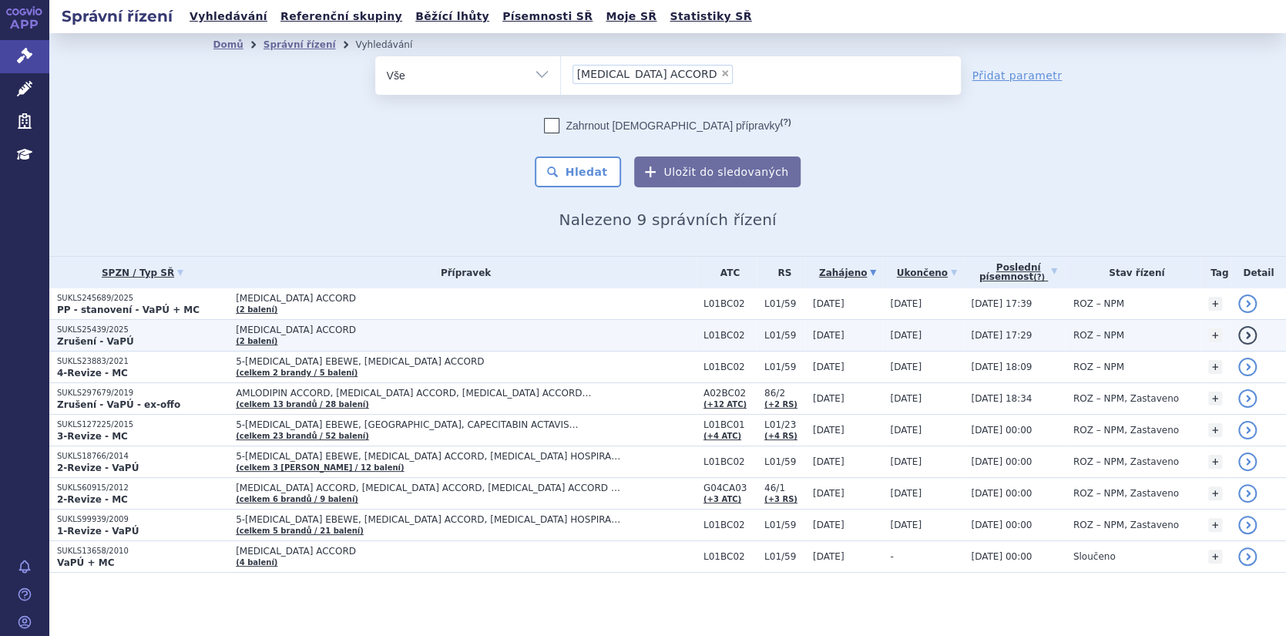
click at [1239, 335] on link "detail" at bounding box center [1247, 335] width 18 height 18
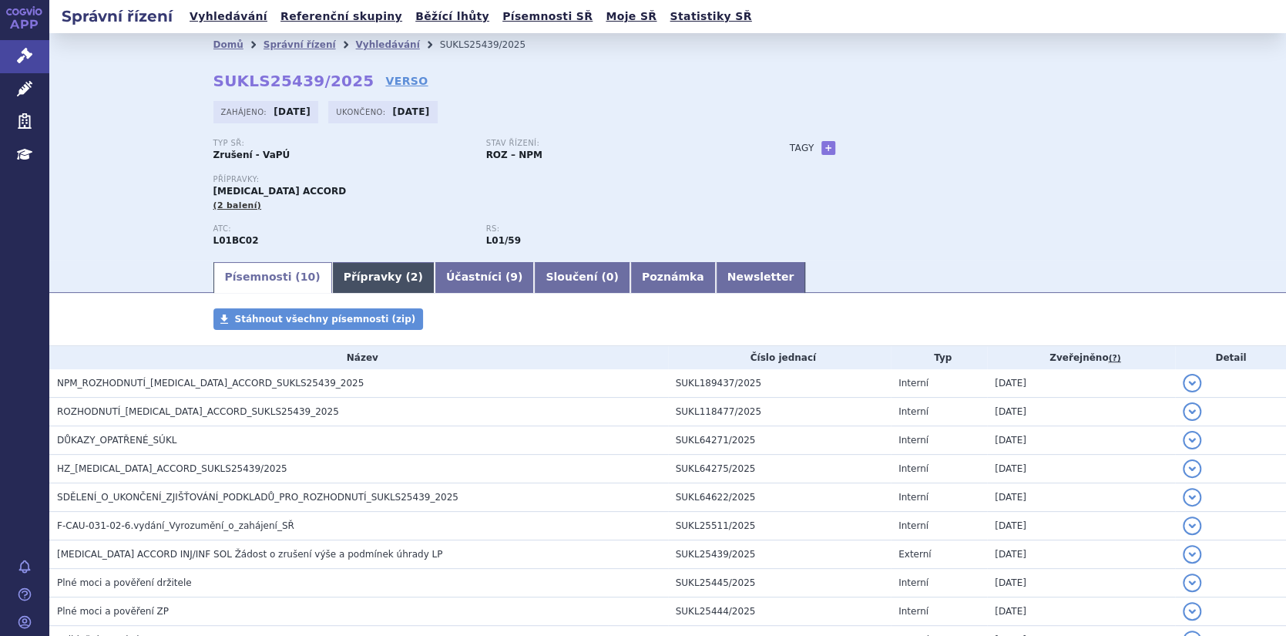
click at [336, 277] on link "Přípravky ( 2 )" at bounding box center [383, 277] width 102 height 31
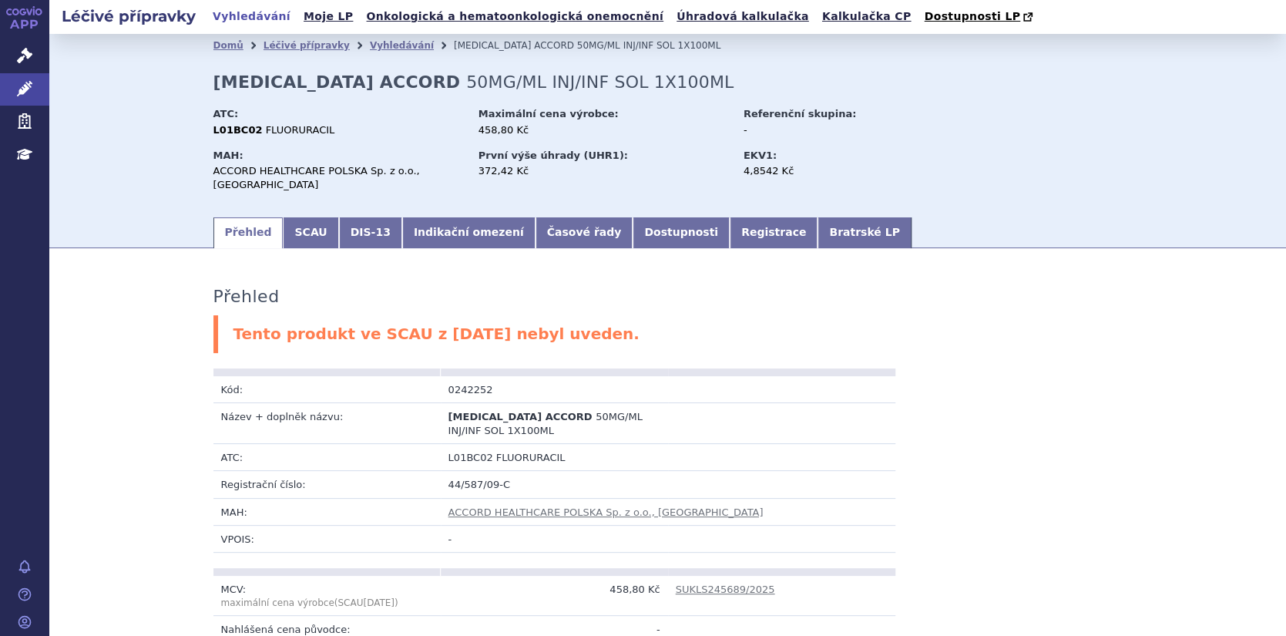
scroll to position [65, 0]
